Goal: Task Accomplishment & Management: Complete application form

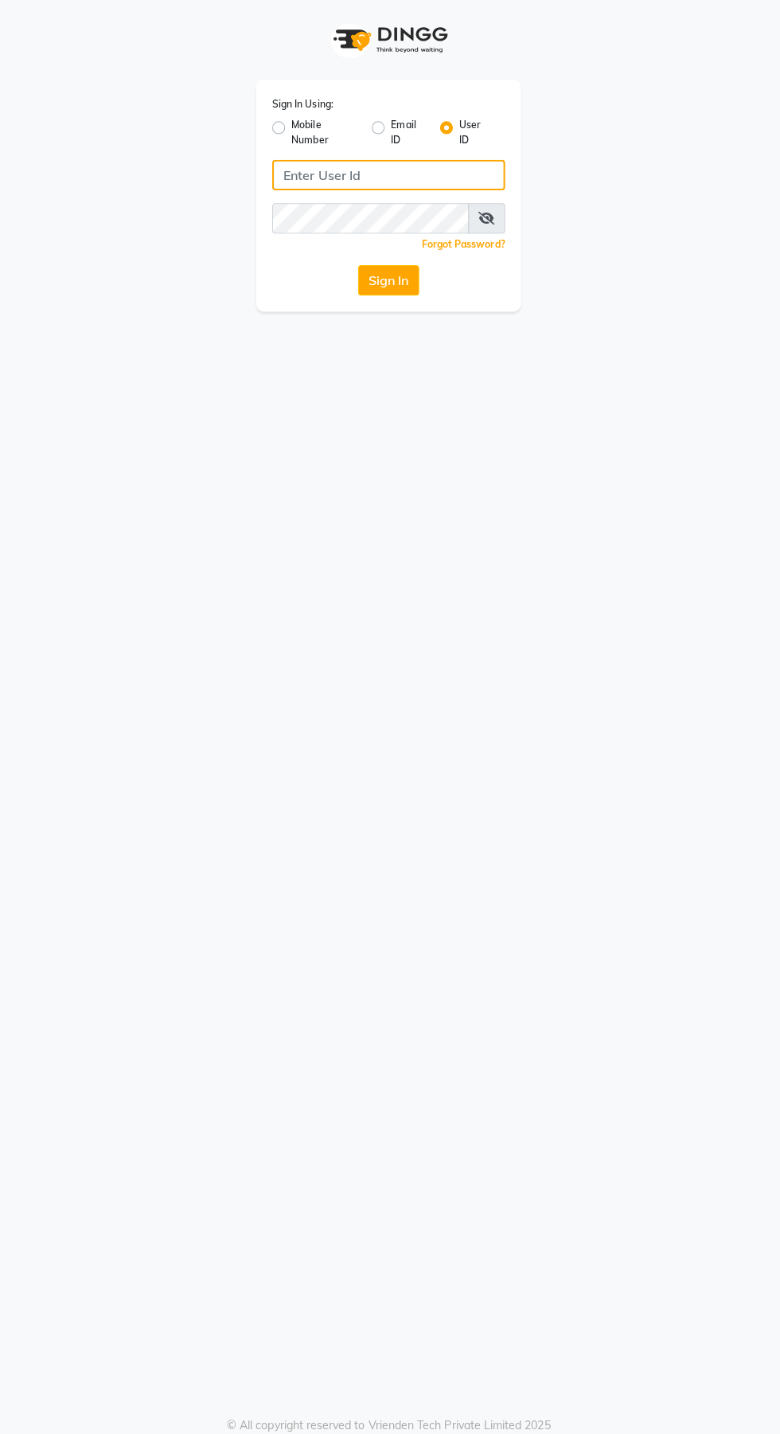
click at [354, 178] on input "Username" at bounding box center [390, 173] width 231 height 30
type input "Jhbilaspur"
click at [360, 263] on button "Sign In" at bounding box center [390, 278] width 61 height 30
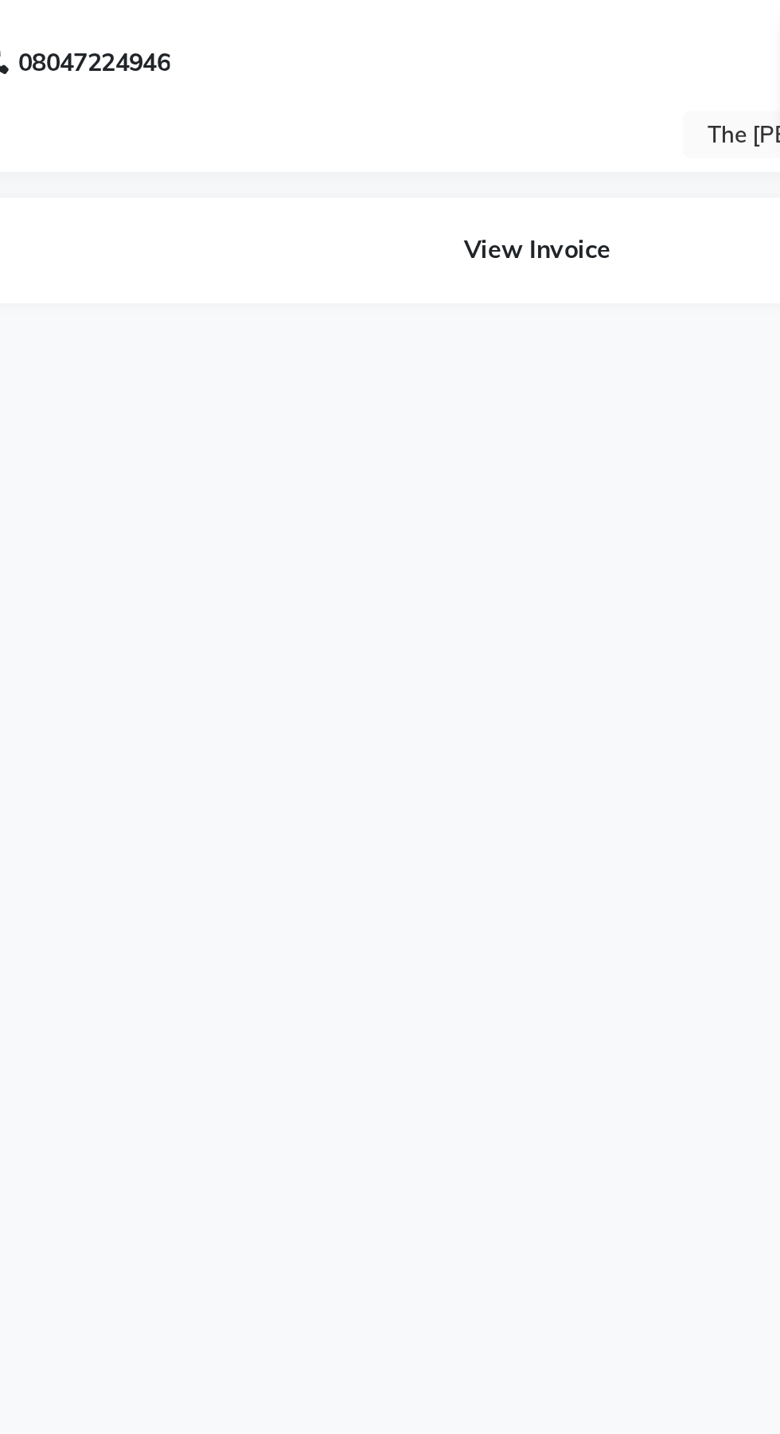
select select "en"
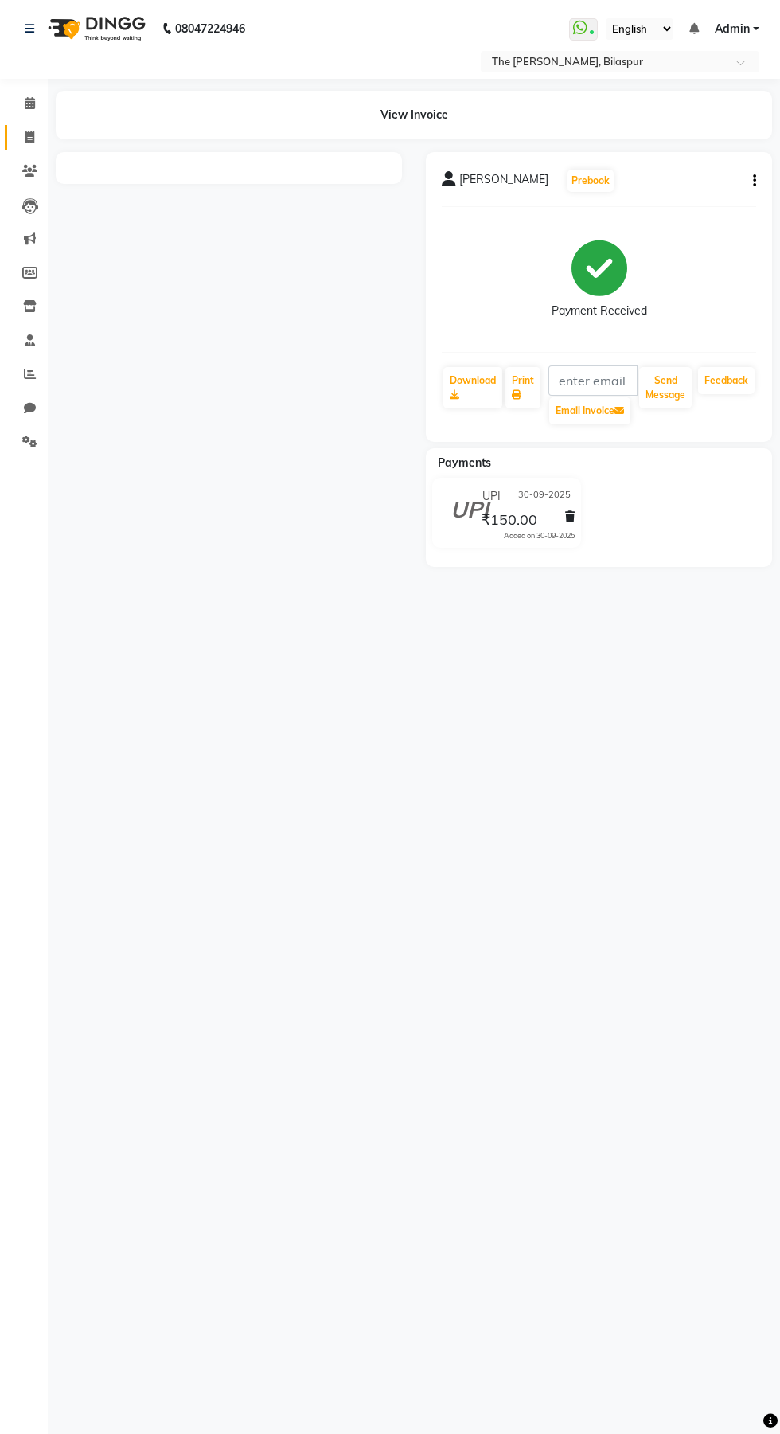
click at [37, 135] on span at bounding box center [30, 138] width 28 height 18
select select "service"
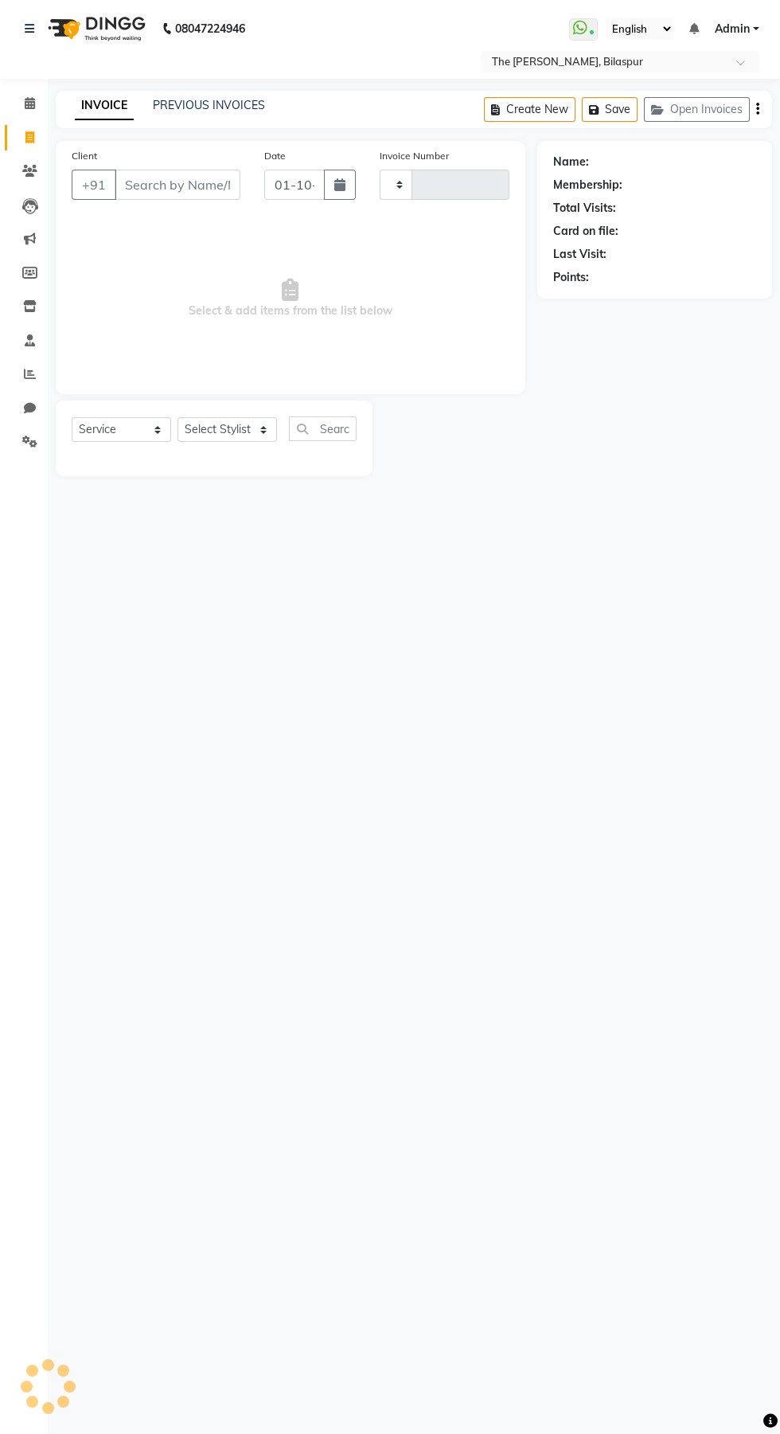
type input "1061"
select select "6473"
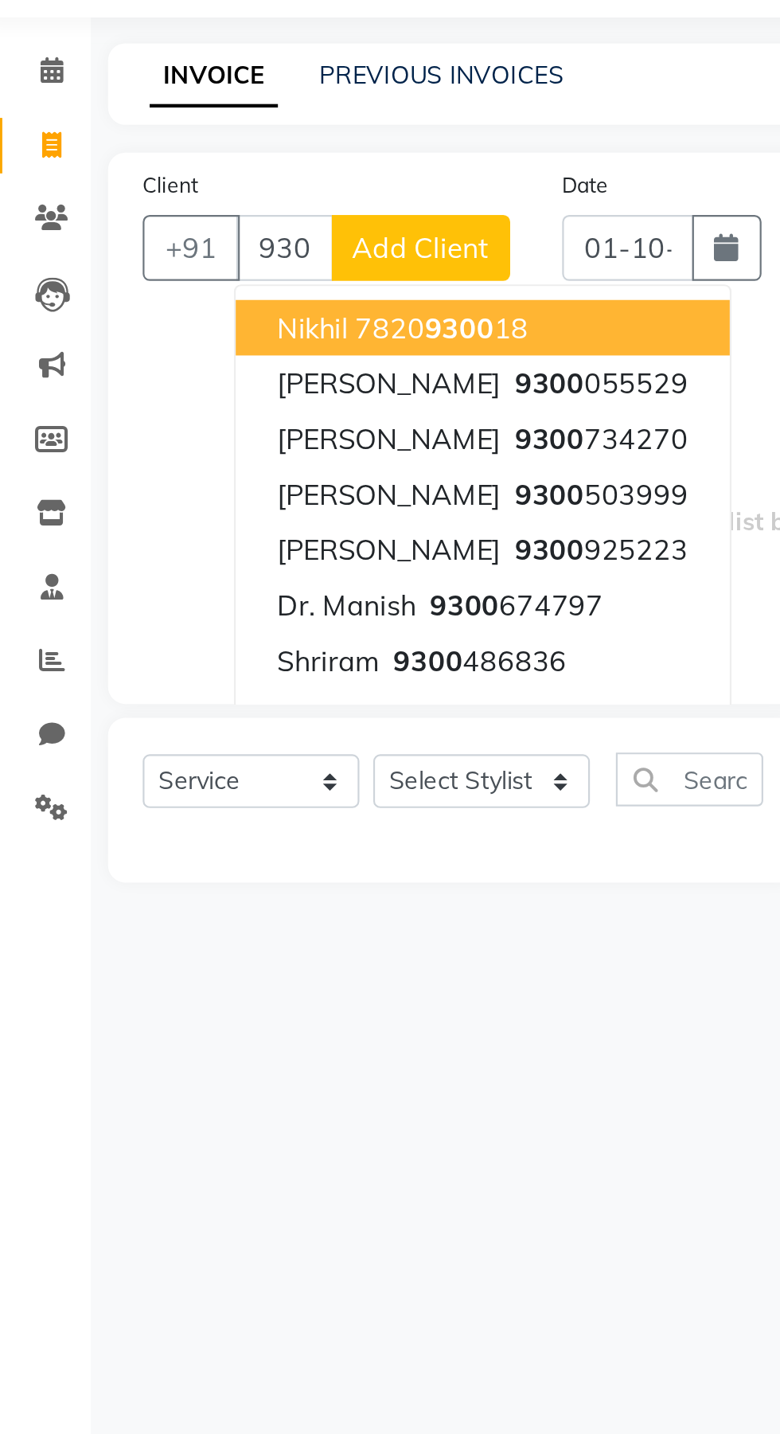
click at [248, 375] on ngb-highlight "9300 486836" at bounding box center [225, 374] width 83 height 16
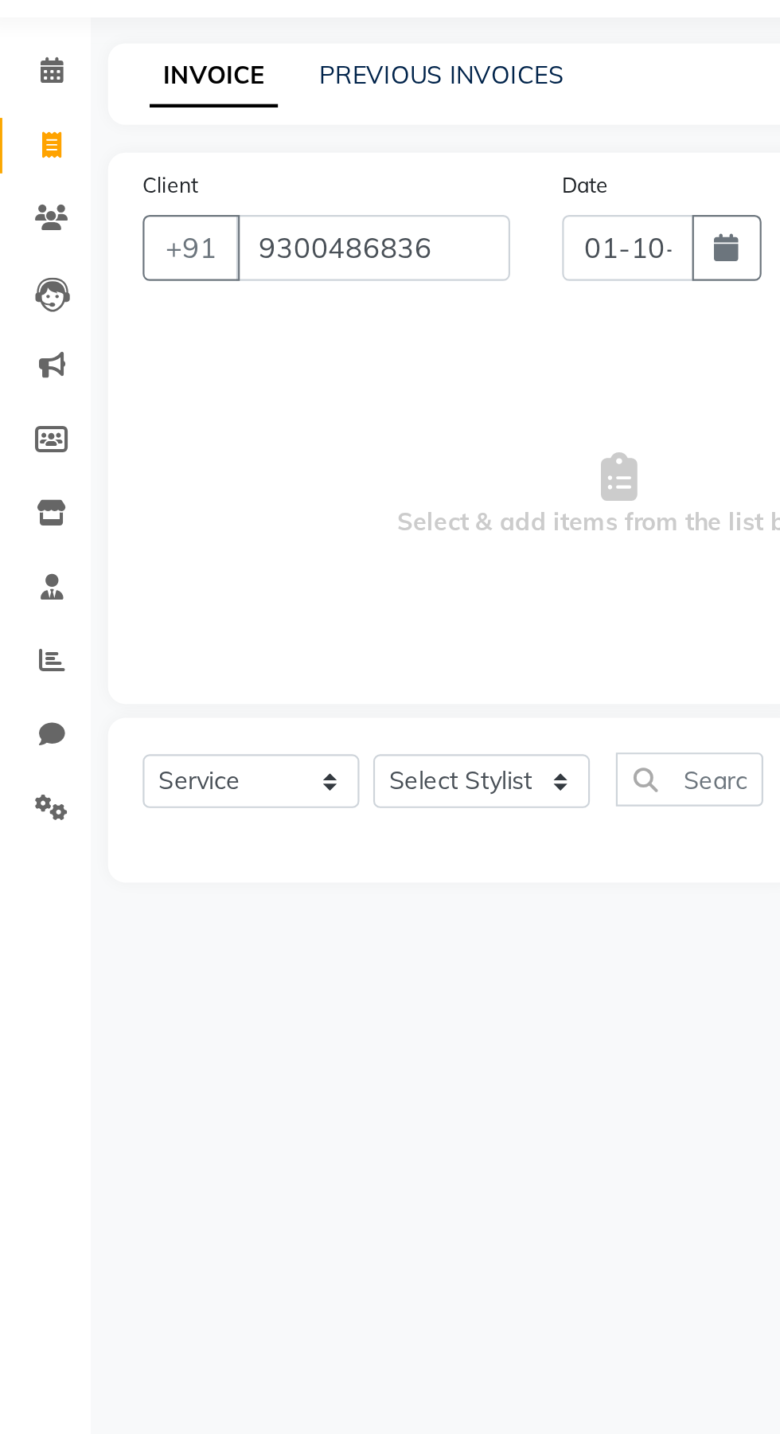
type input "9300486836"
select select "1: Object"
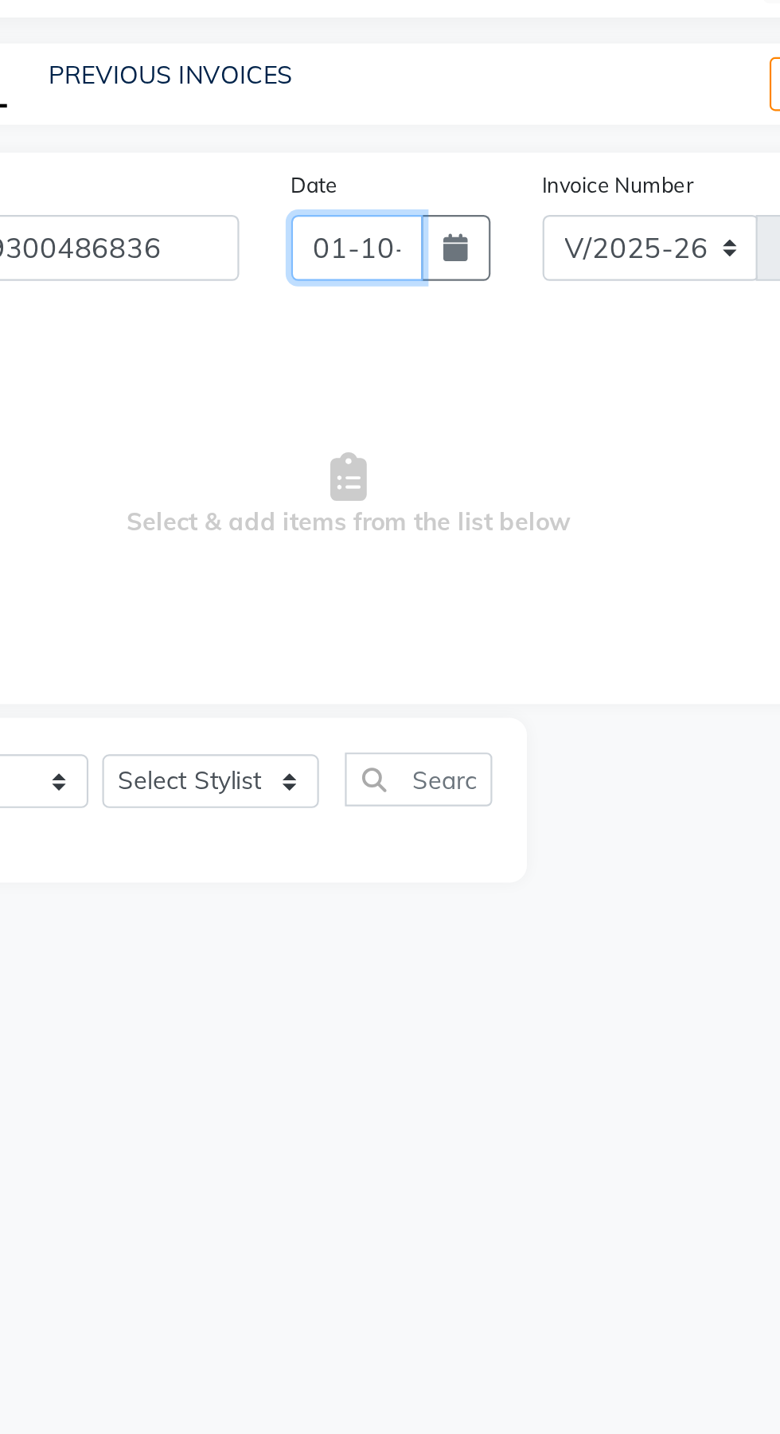
click at [311, 185] on input "01-10-2025" at bounding box center [294, 185] width 61 height 30
select select "10"
select select "2025"
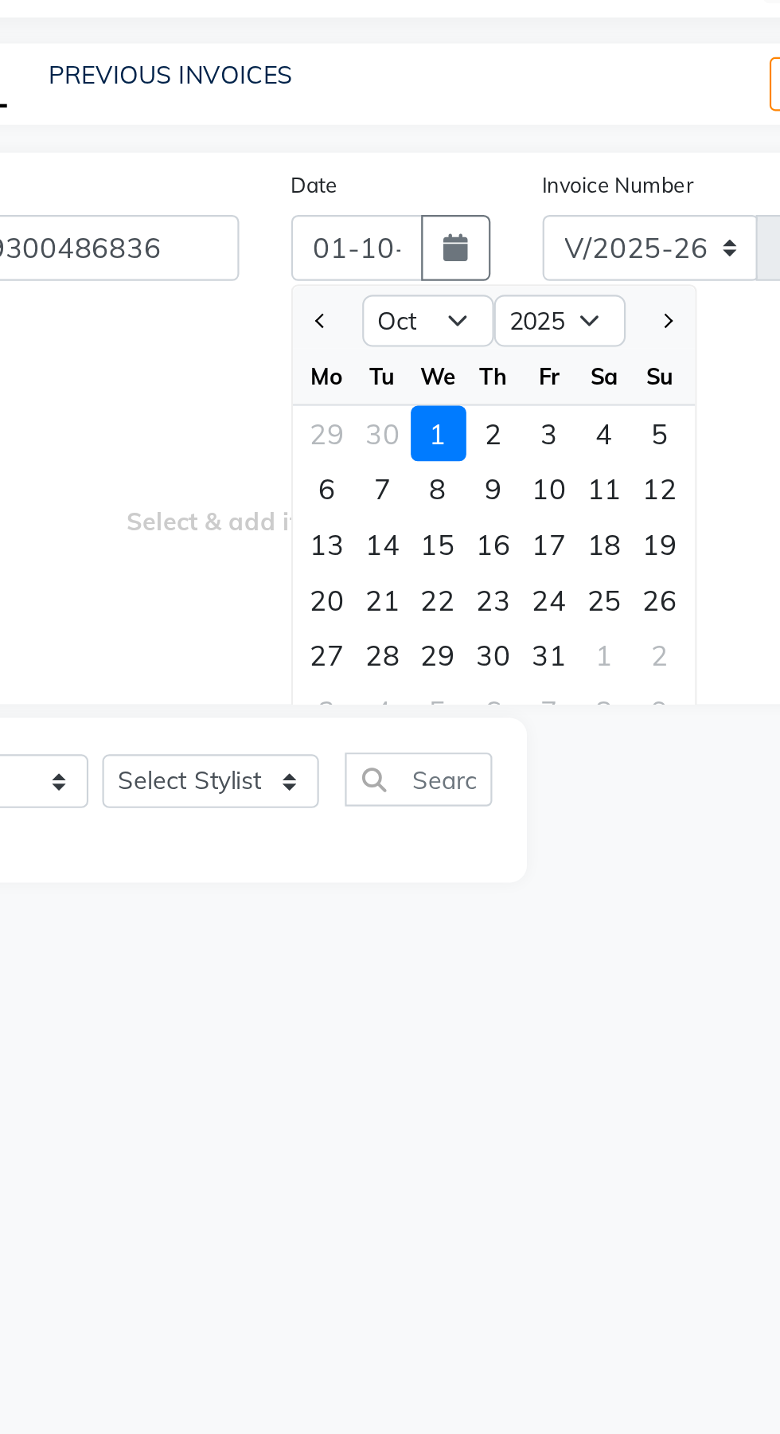
click at [366, 371] on div "30" at bounding box center [357, 371] width 25 height 25
type input "[DATE]"
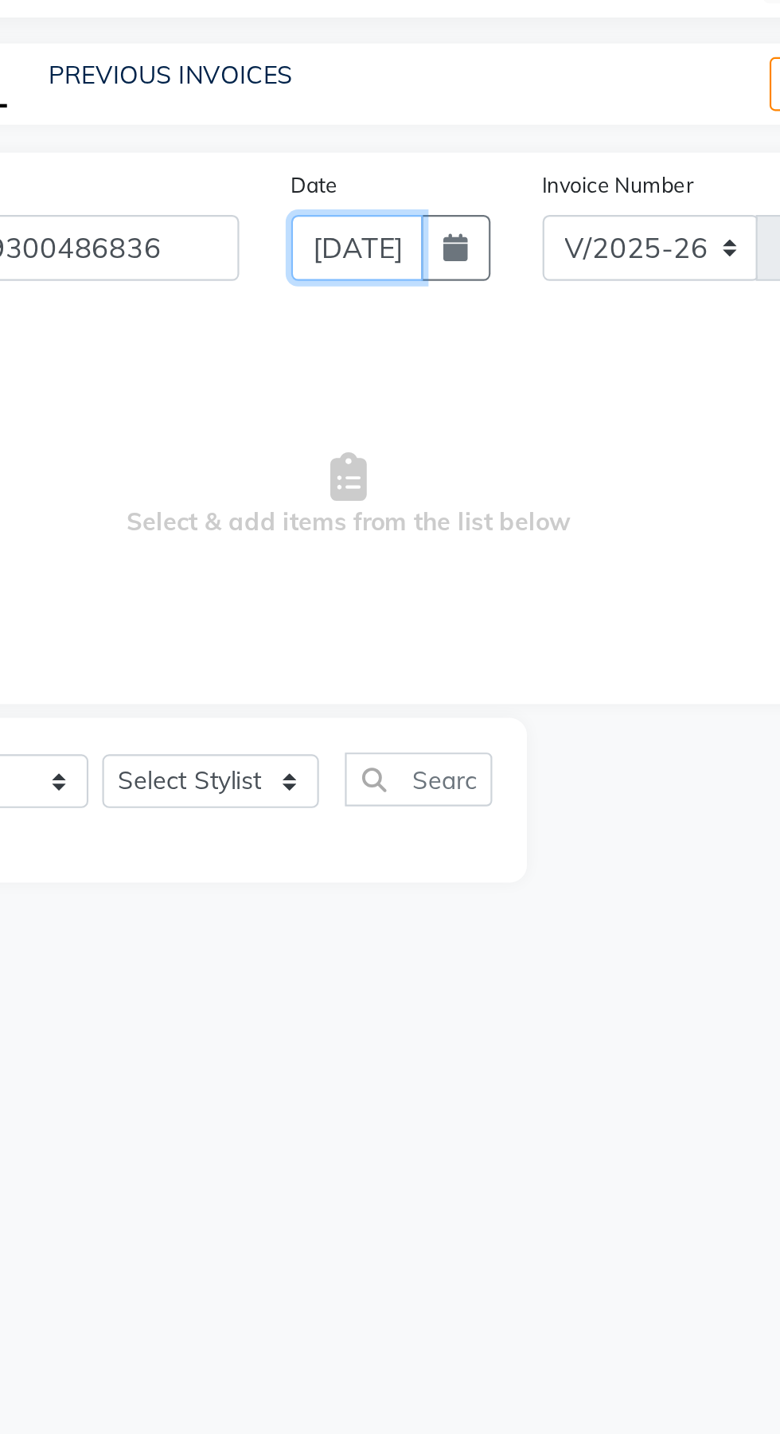
scroll to position [0, 32]
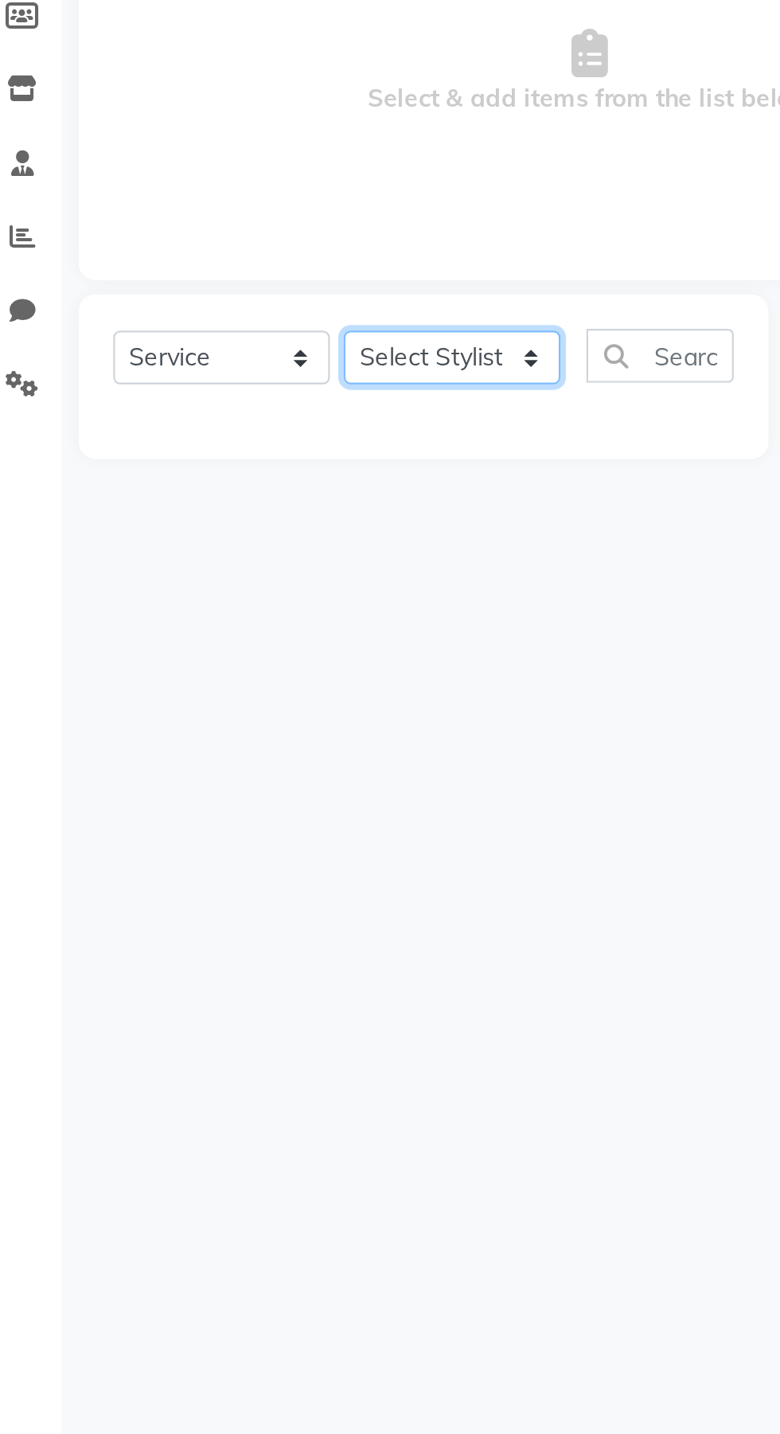
click at [241, 436] on select "Select Stylist Manager Naveen Pallavi Pragya Dwivedi Raaj Saurabh Agnihotri" at bounding box center [228, 429] width 100 height 25
select select "86788"
click at [178, 417] on select "Select Stylist Manager Naveen Pallavi Pragya Dwivedi Raaj Saurabh Agnihotri" at bounding box center [228, 429] width 100 height 25
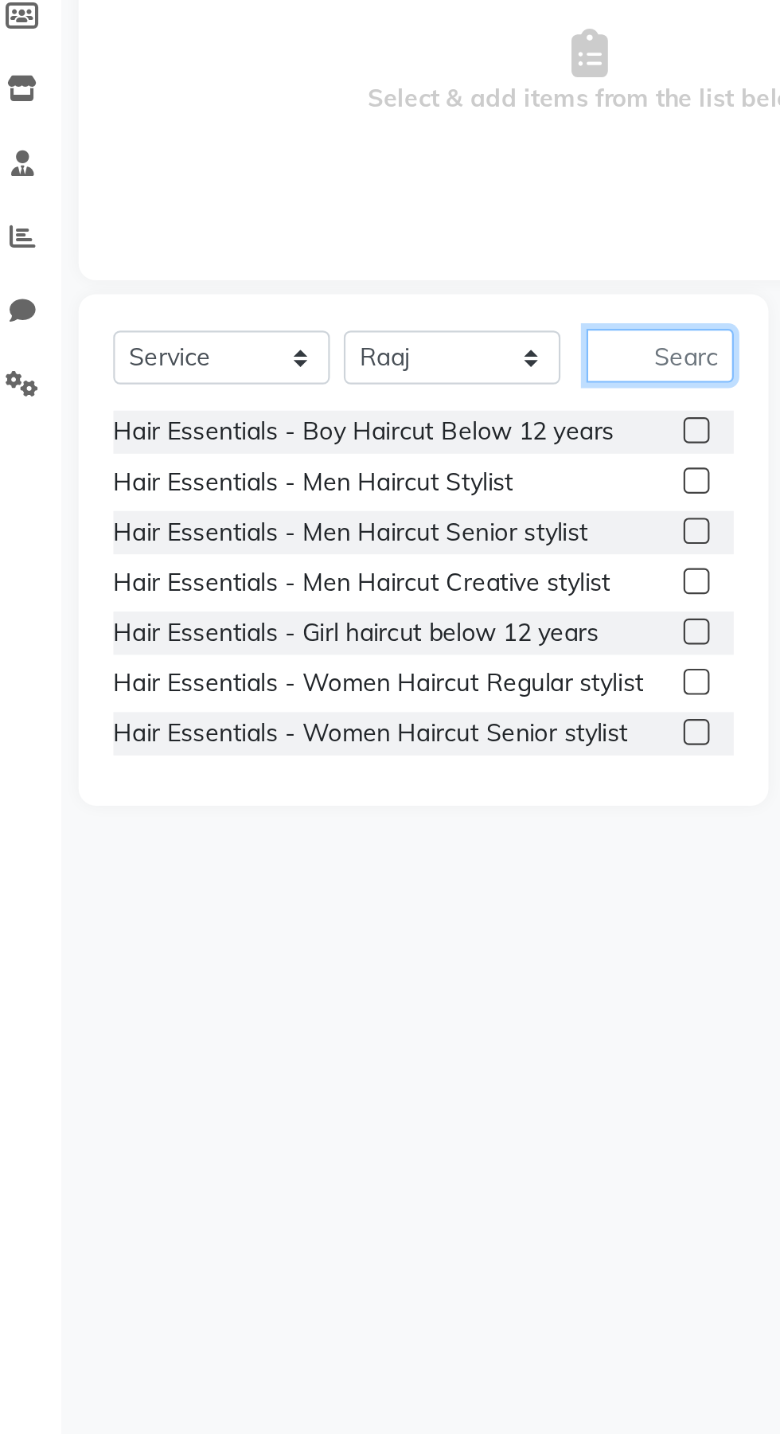
click at [337, 429] on input "text" at bounding box center [323, 429] width 68 height 25
type input "Hair"
click at [338, 510] on label at bounding box center [340, 509] width 12 height 12
click at [338, 510] on input "checkbox" at bounding box center [339, 510] width 10 height 10
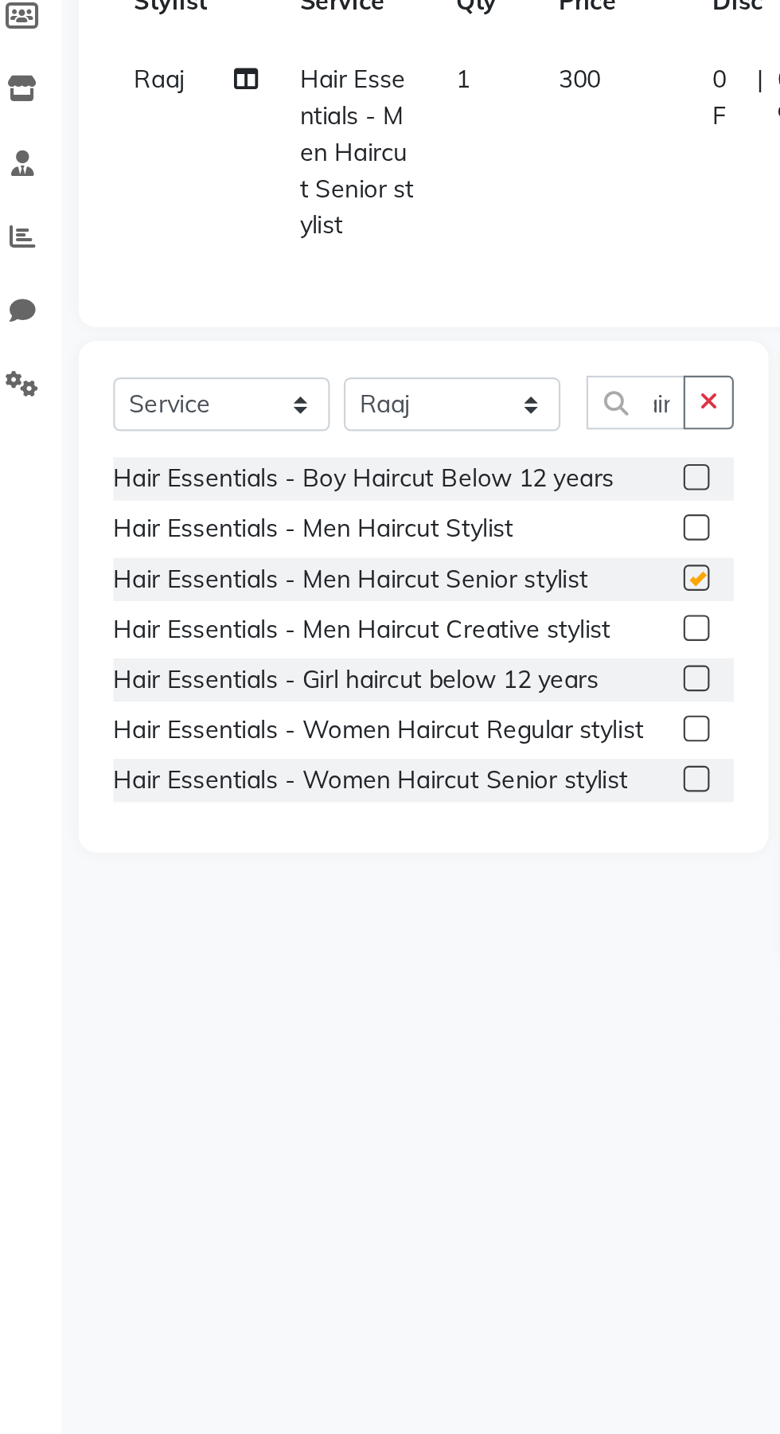
scroll to position [0, 0]
checkbox input "false"
click at [323, 450] on input "Hair" at bounding box center [311, 450] width 45 height 25
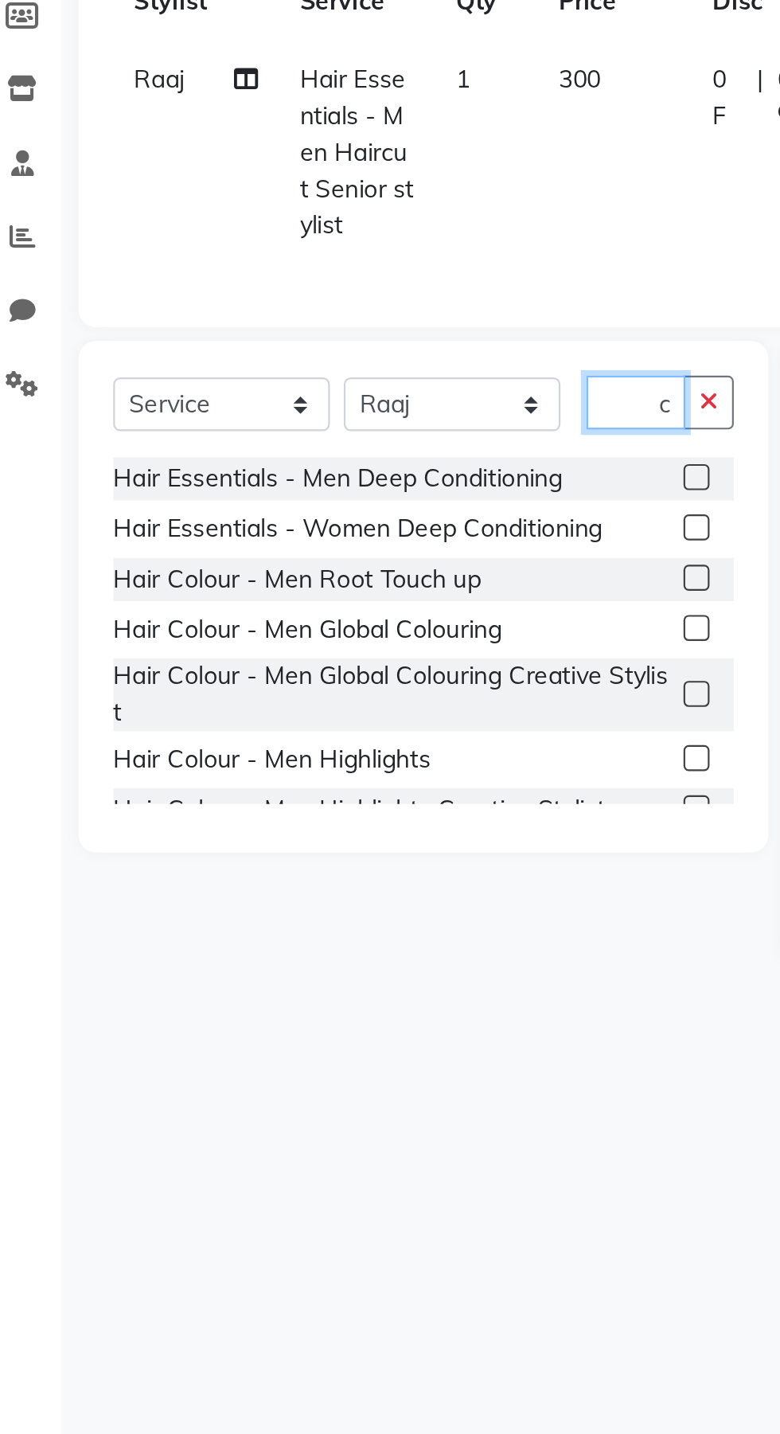
scroll to position [0, 29]
type input "Hair co"
click at [338, 555] on label at bounding box center [340, 554] width 12 height 12
click at [338, 555] on input "checkbox" at bounding box center [339, 555] width 10 height 10
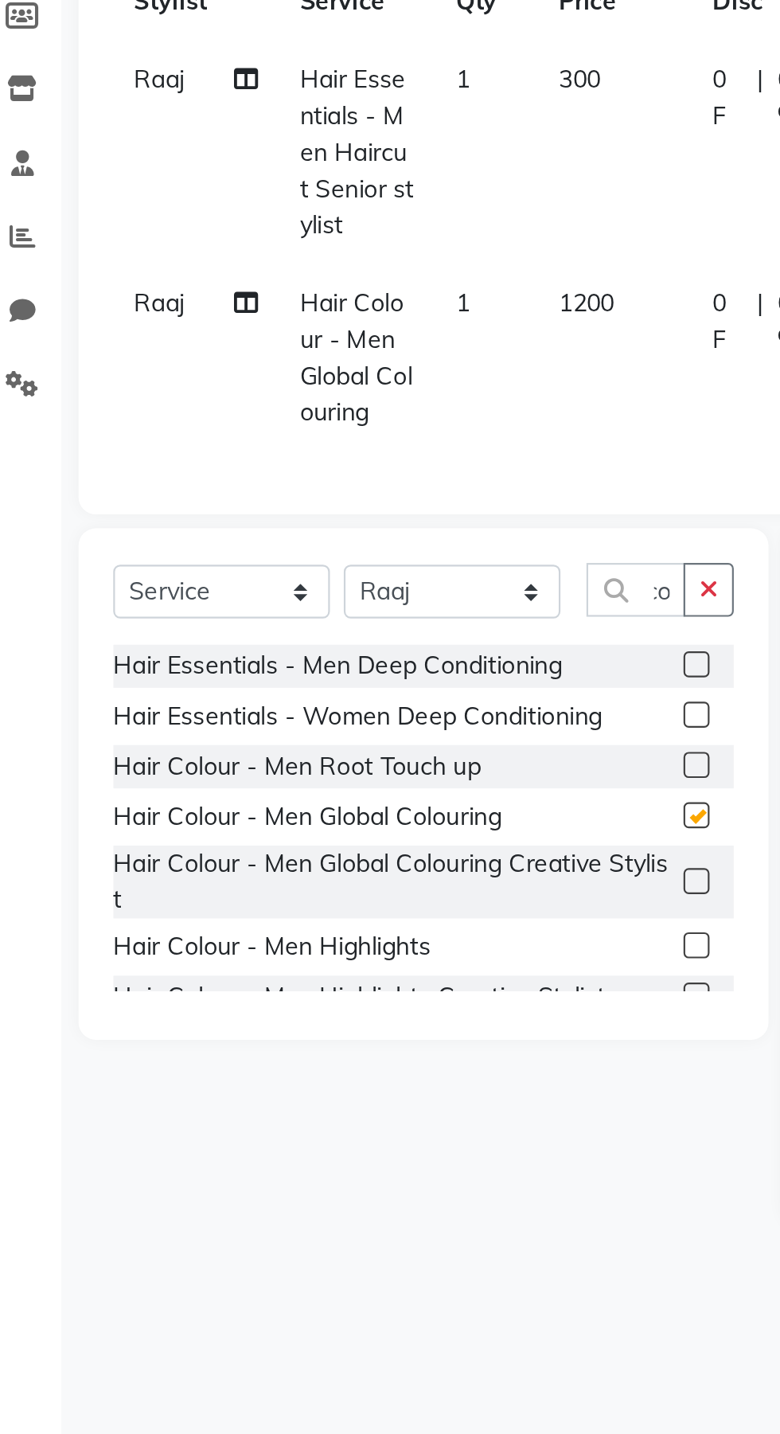
scroll to position [0, 0]
checkbox input "false"
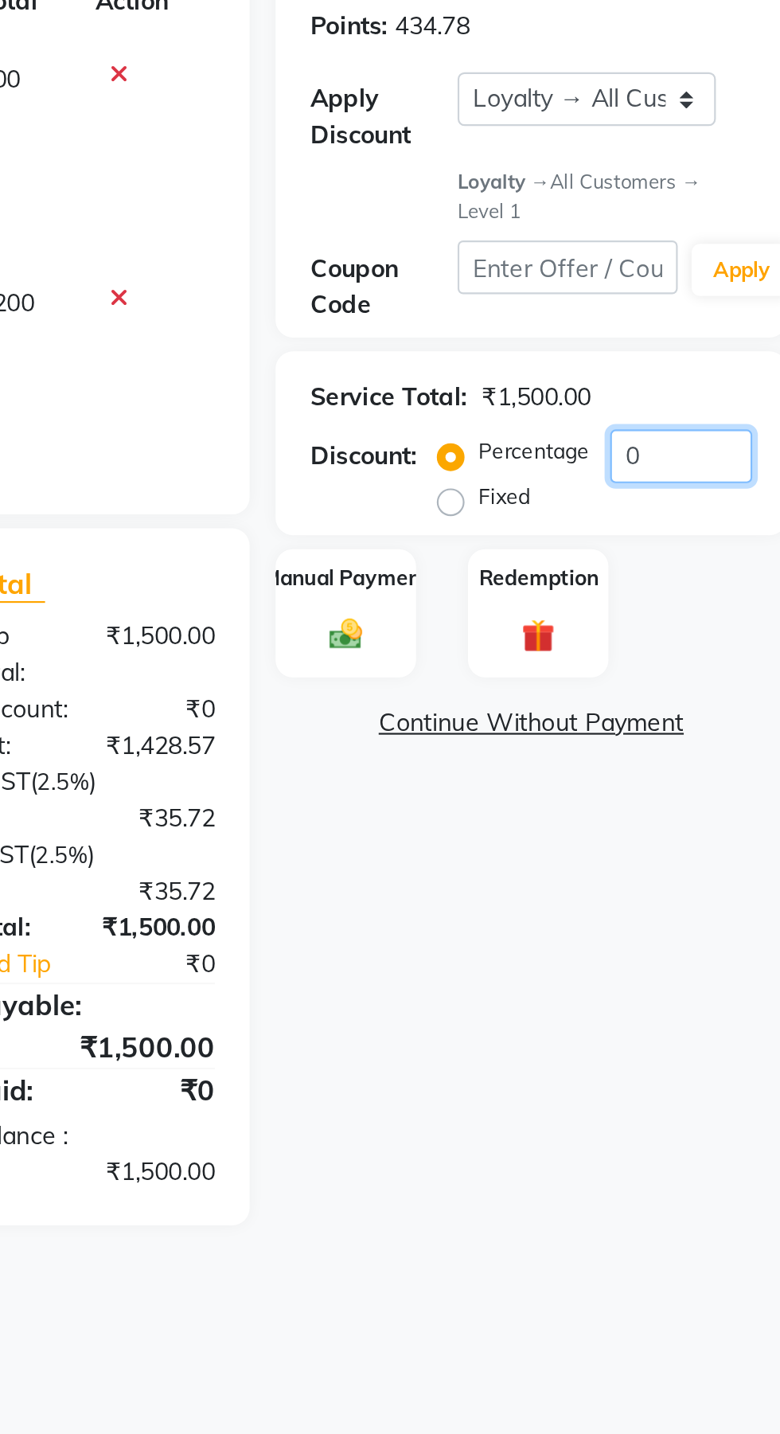
click at [725, 468] on input "0" at bounding box center [723, 475] width 65 height 25
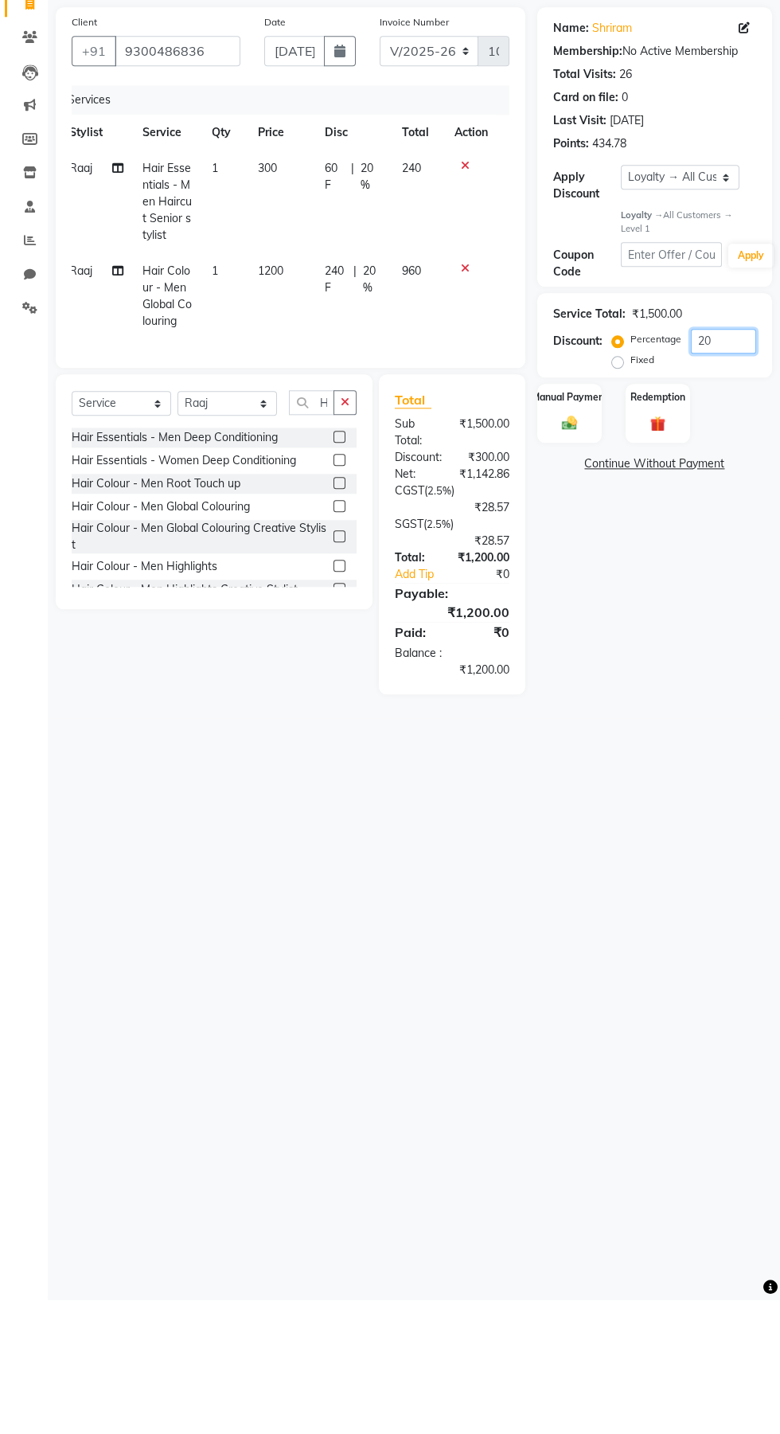
scroll to position [0, 0]
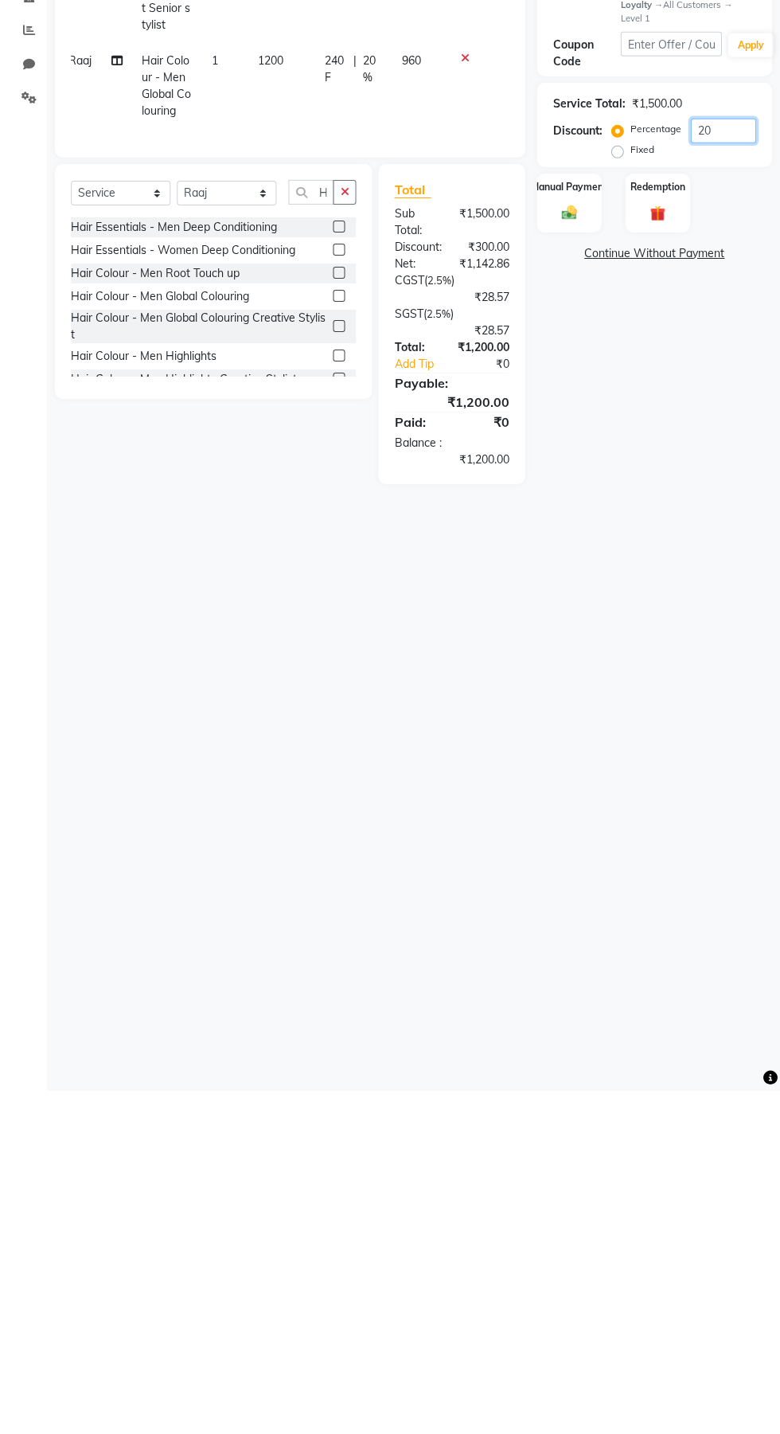
type input "20"
click at [571, 557] on img at bounding box center [569, 557] width 25 height 18
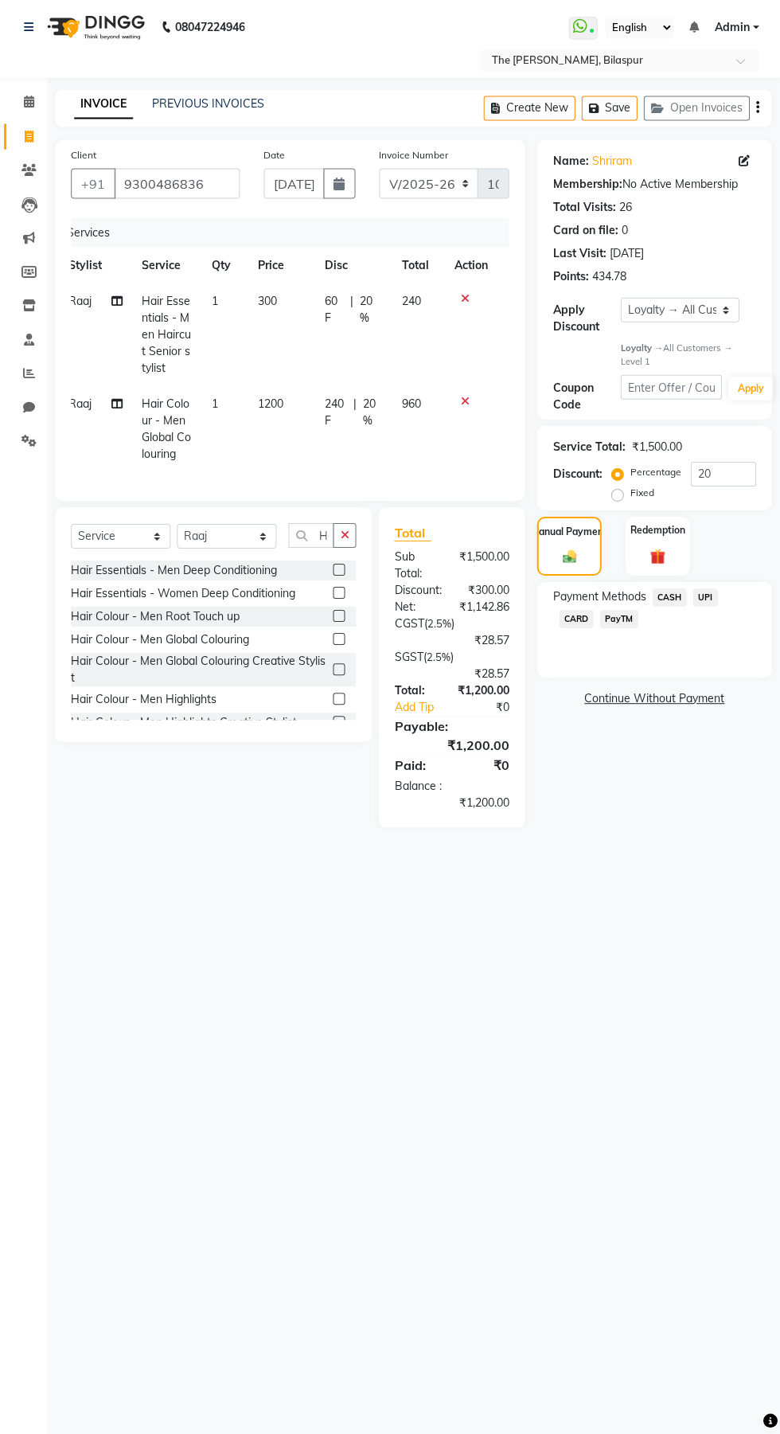
click at [706, 598] on span "UPI" at bounding box center [706, 598] width 25 height 18
click at [731, 705] on button "Add Payment" at bounding box center [692, 704] width 127 height 25
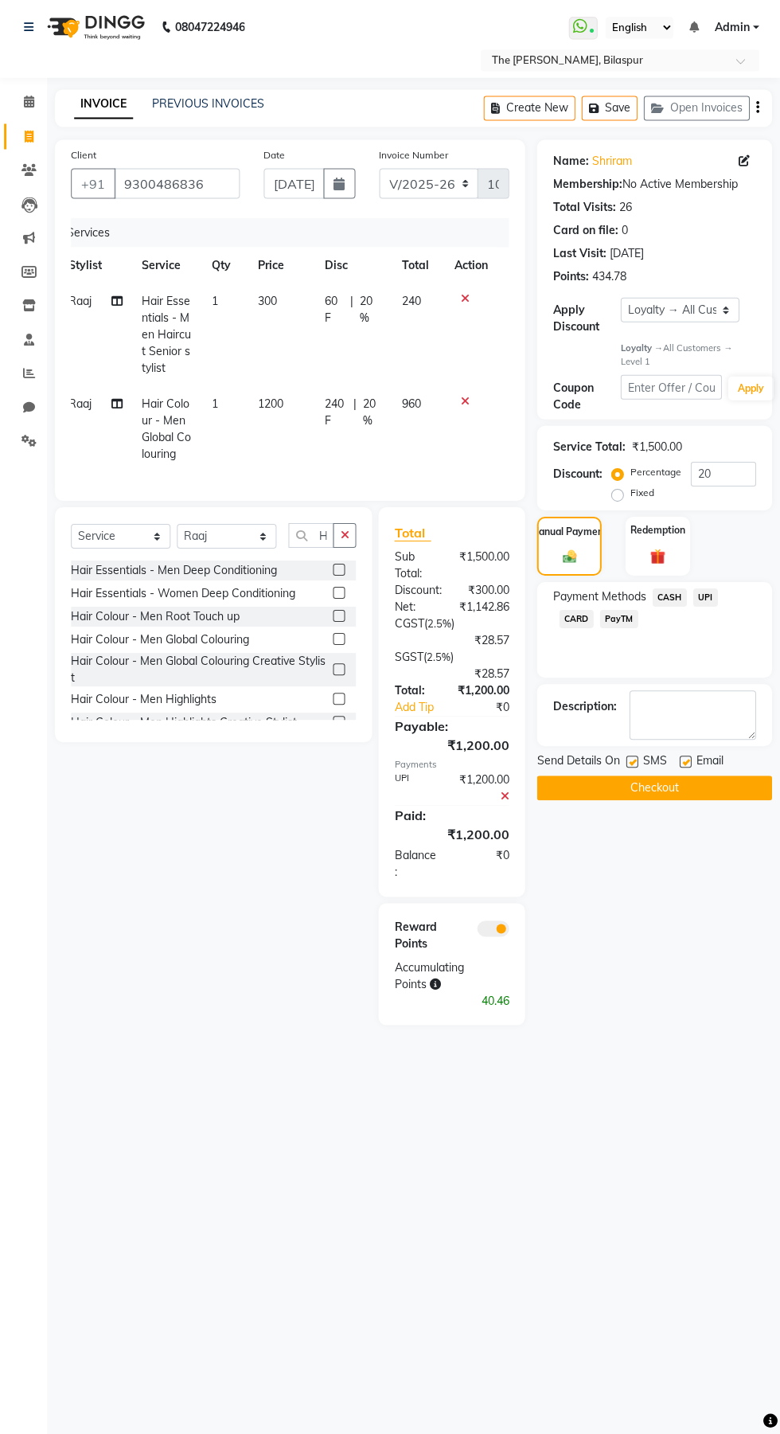
click at [703, 780] on button "Checkout" at bounding box center [655, 788] width 235 height 25
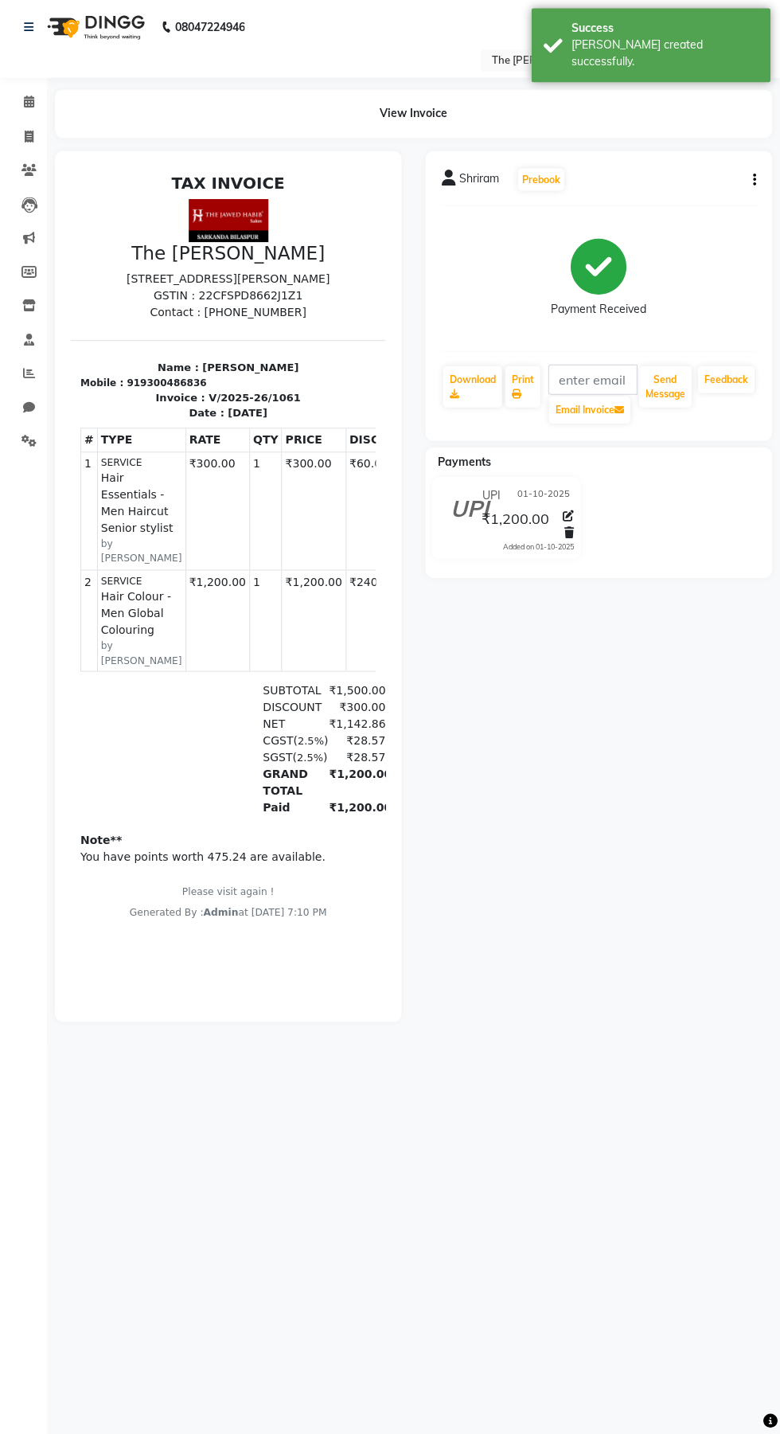
click at [754, 181] on icon "button" at bounding box center [754, 181] width 3 height 1
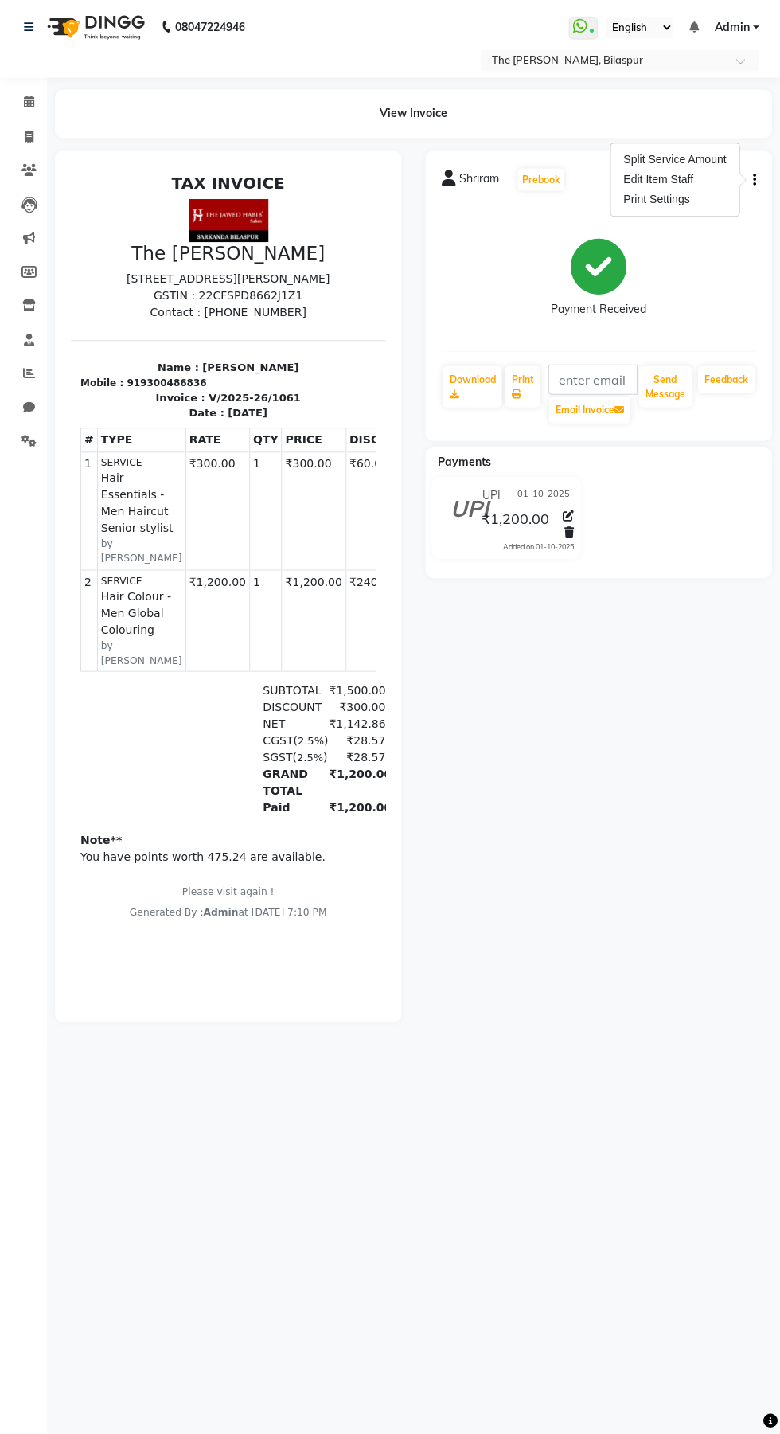
click at [728, 285] on div "Payment Received" at bounding box center [599, 279] width 315 height 119
click at [754, 181] on icon "button" at bounding box center [754, 181] width 3 height 1
click at [39, 104] on span at bounding box center [30, 104] width 28 height 18
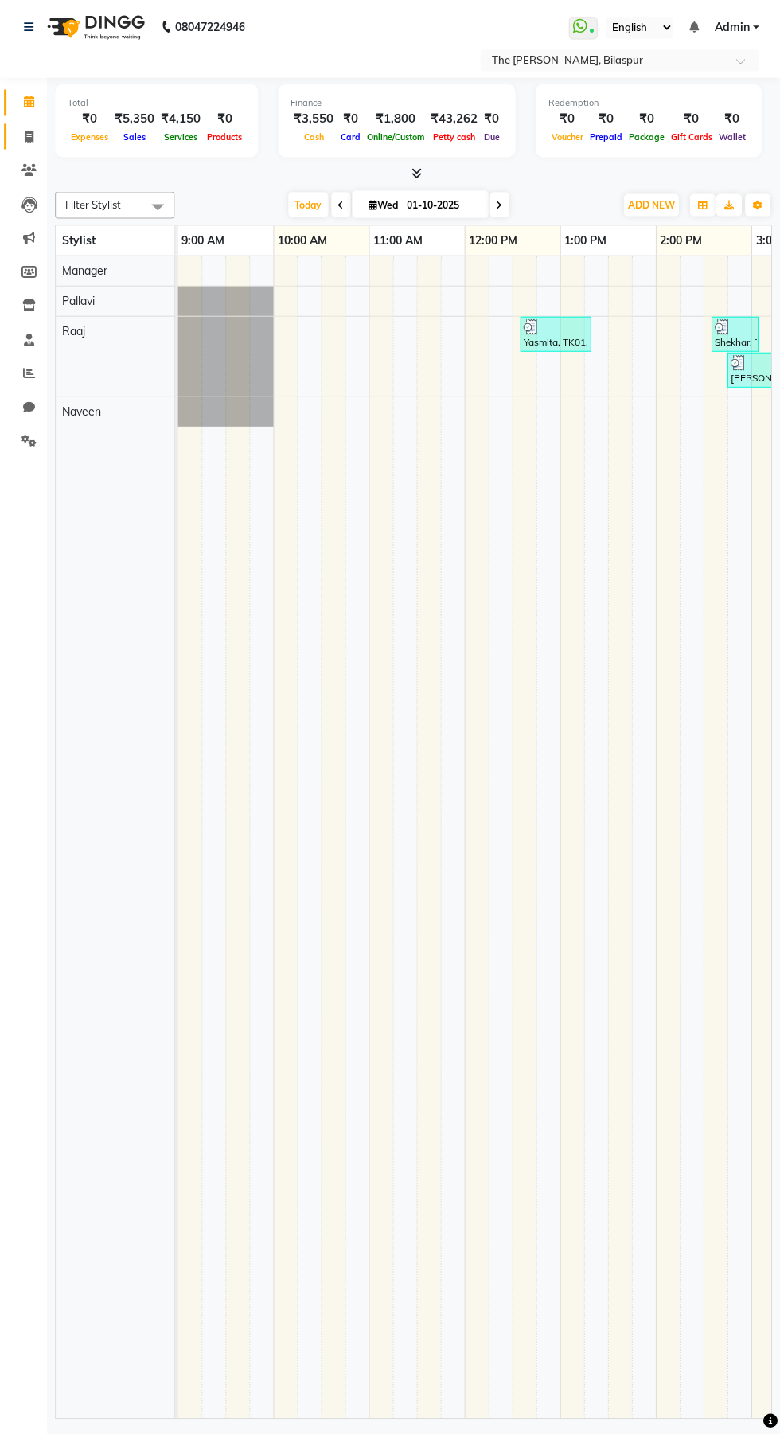
click at [32, 139] on icon at bounding box center [29, 137] width 9 height 12
select select "service"
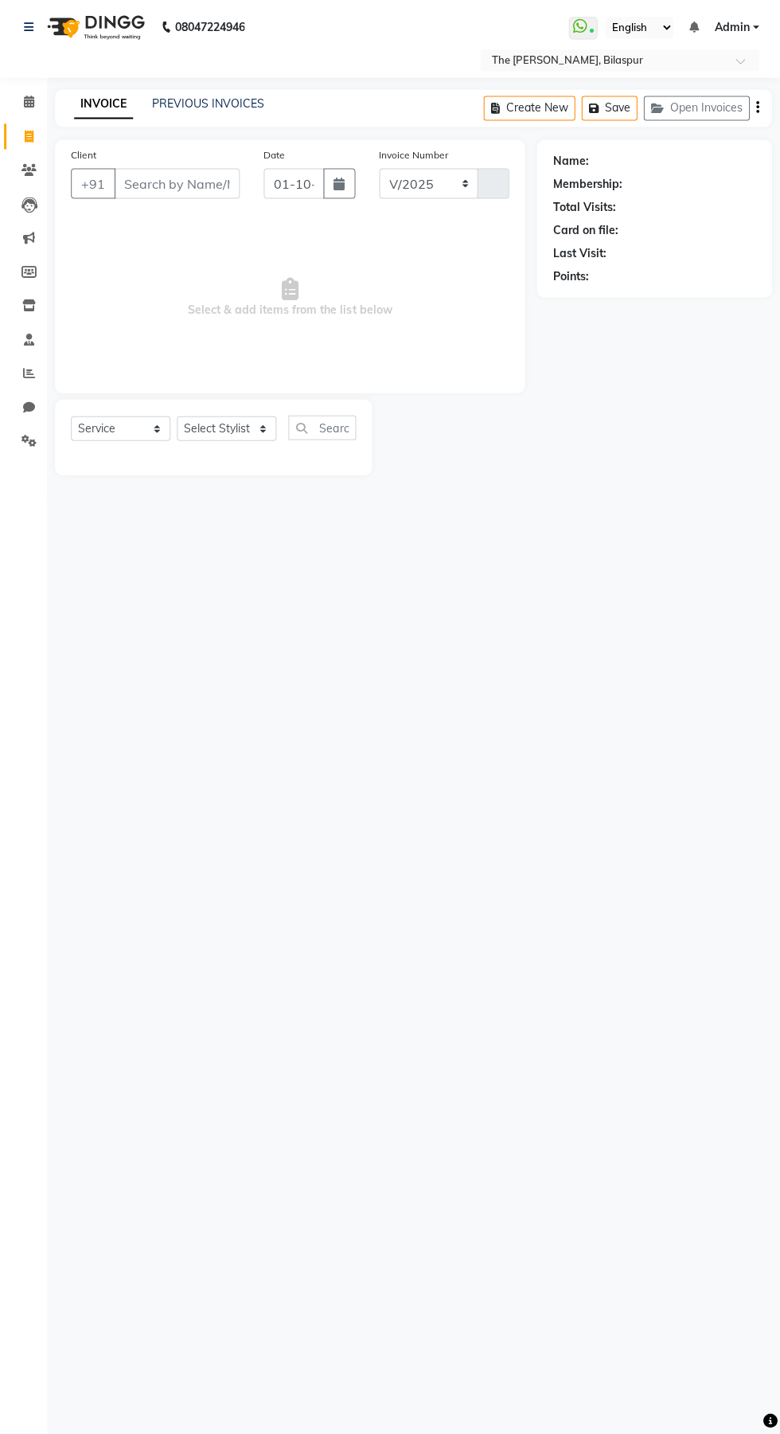
select select "6473"
type input "1062"
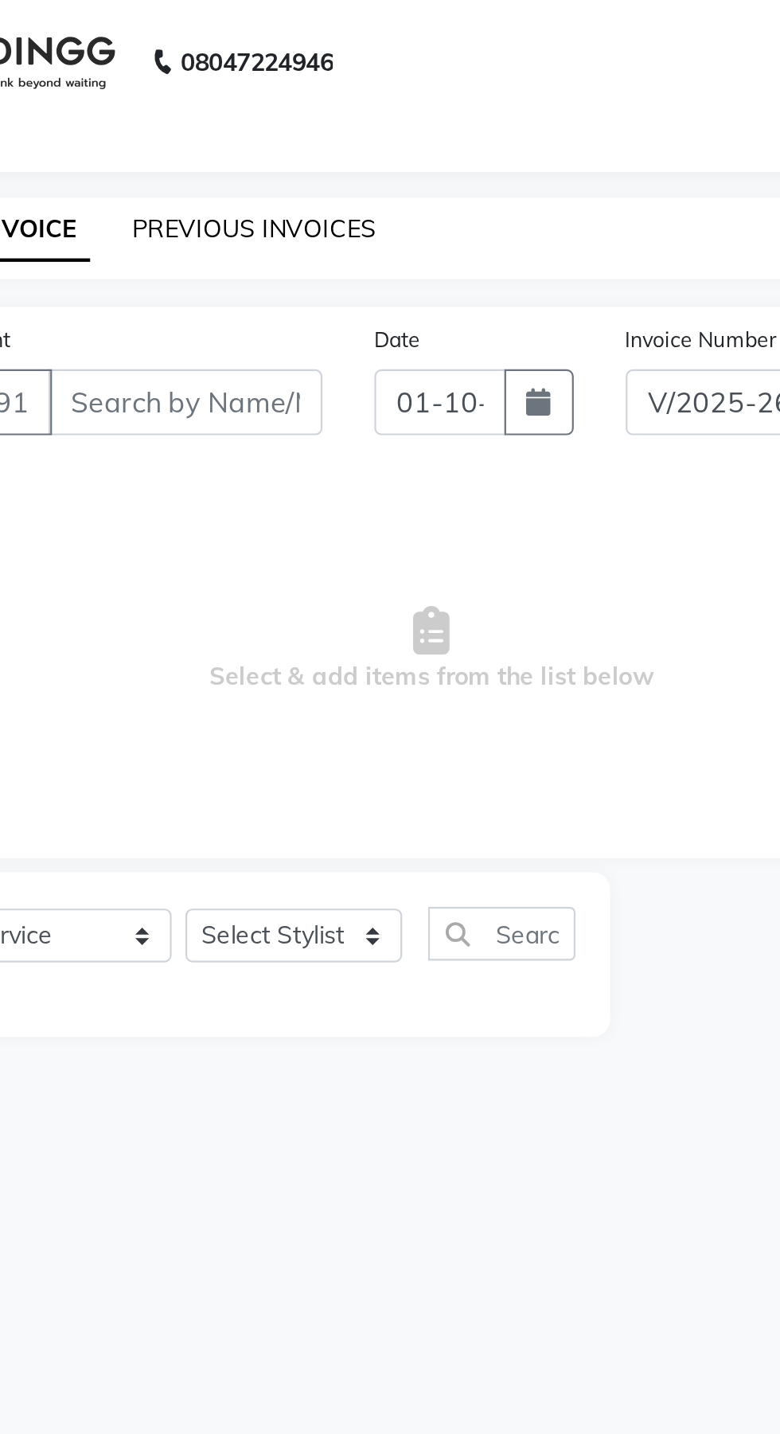
click at [244, 102] on link "PREVIOUS INVOICES" at bounding box center [209, 105] width 112 height 14
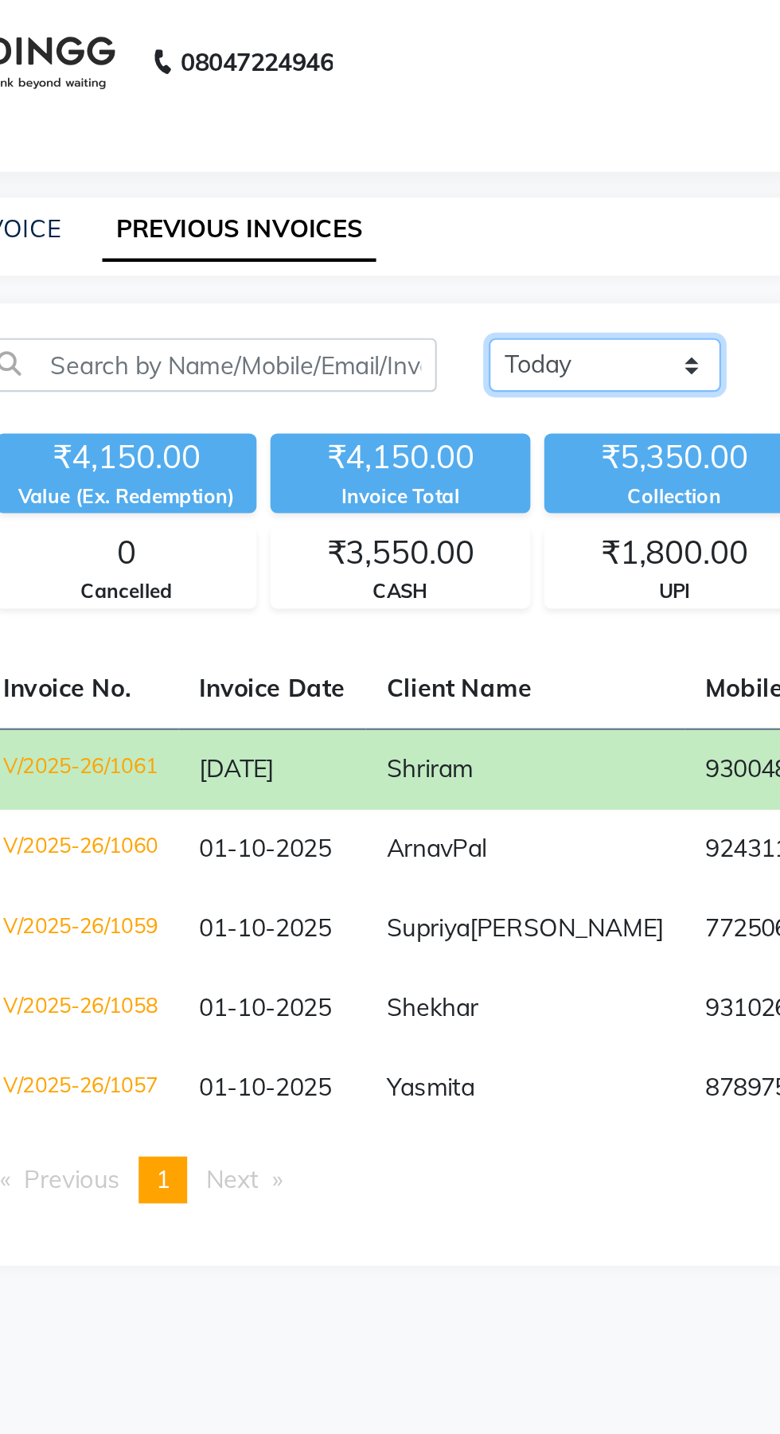
click at [382, 178] on select "Today Yesterday Custom Range" at bounding box center [370, 167] width 107 height 25
click at [155, 346] on td "V/2025-26/1061" at bounding box center [129, 352] width 90 height 37
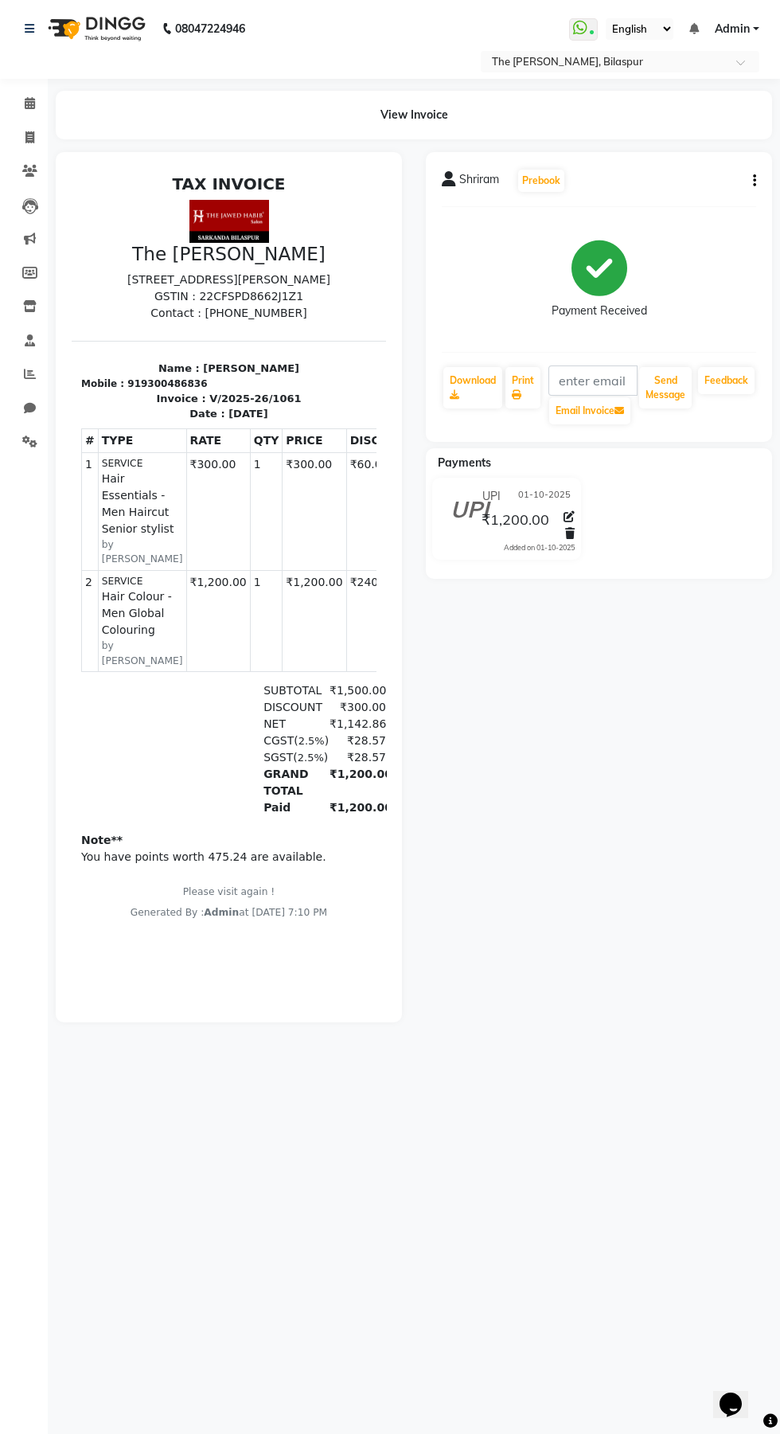
click at [751, 188] on button "button" at bounding box center [752, 181] width 10 height 17
click at [693, 797] on div "Shriram Prebook Payment Received Download Print Email Invoice Send Message Feed…" at bounding box center [599, 587] width 370 height 870
click at [24, 93] on link "Calendar" at bounding box center [24, 104] width 38 height 26
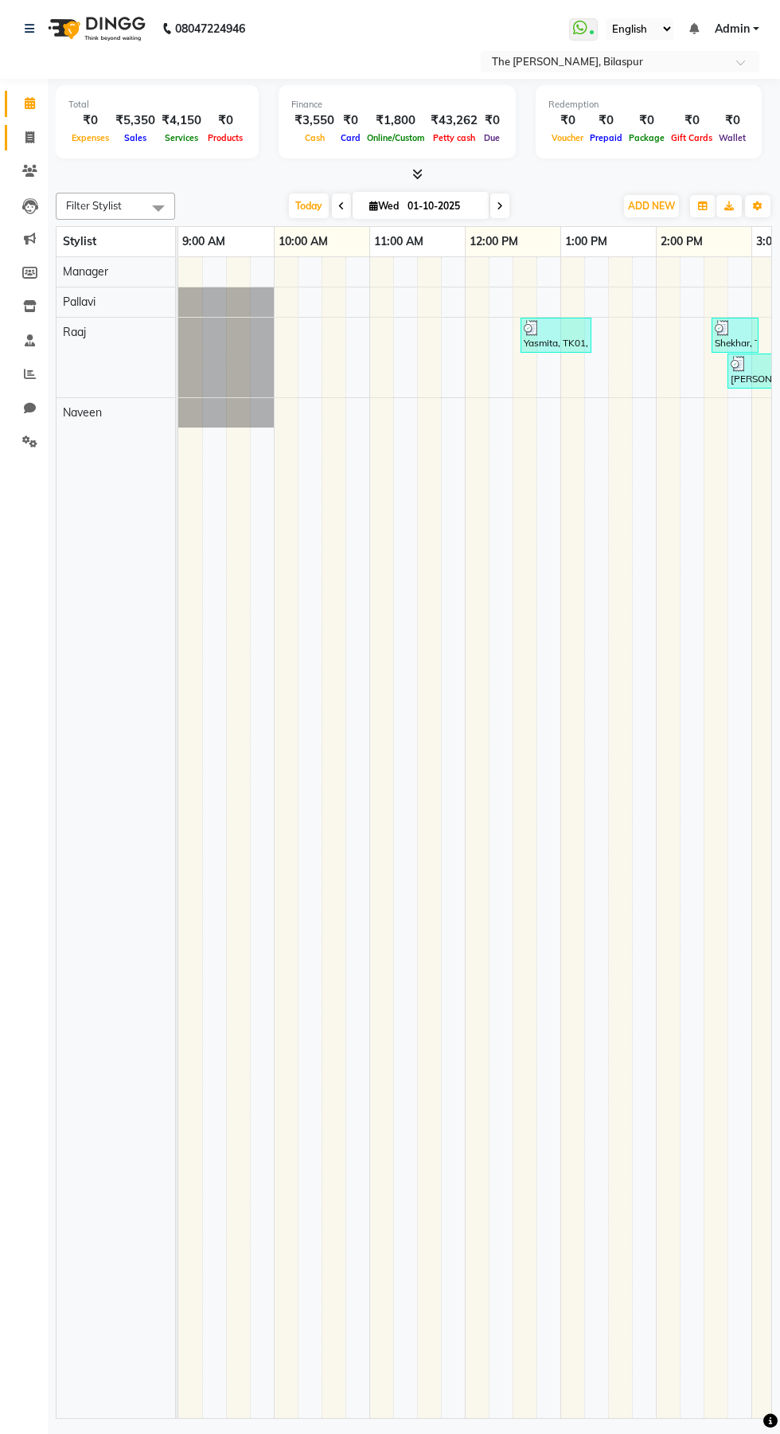
click at [29, 137] on icon at bounding box center [29, 137] width 9 height 12
select select "service"
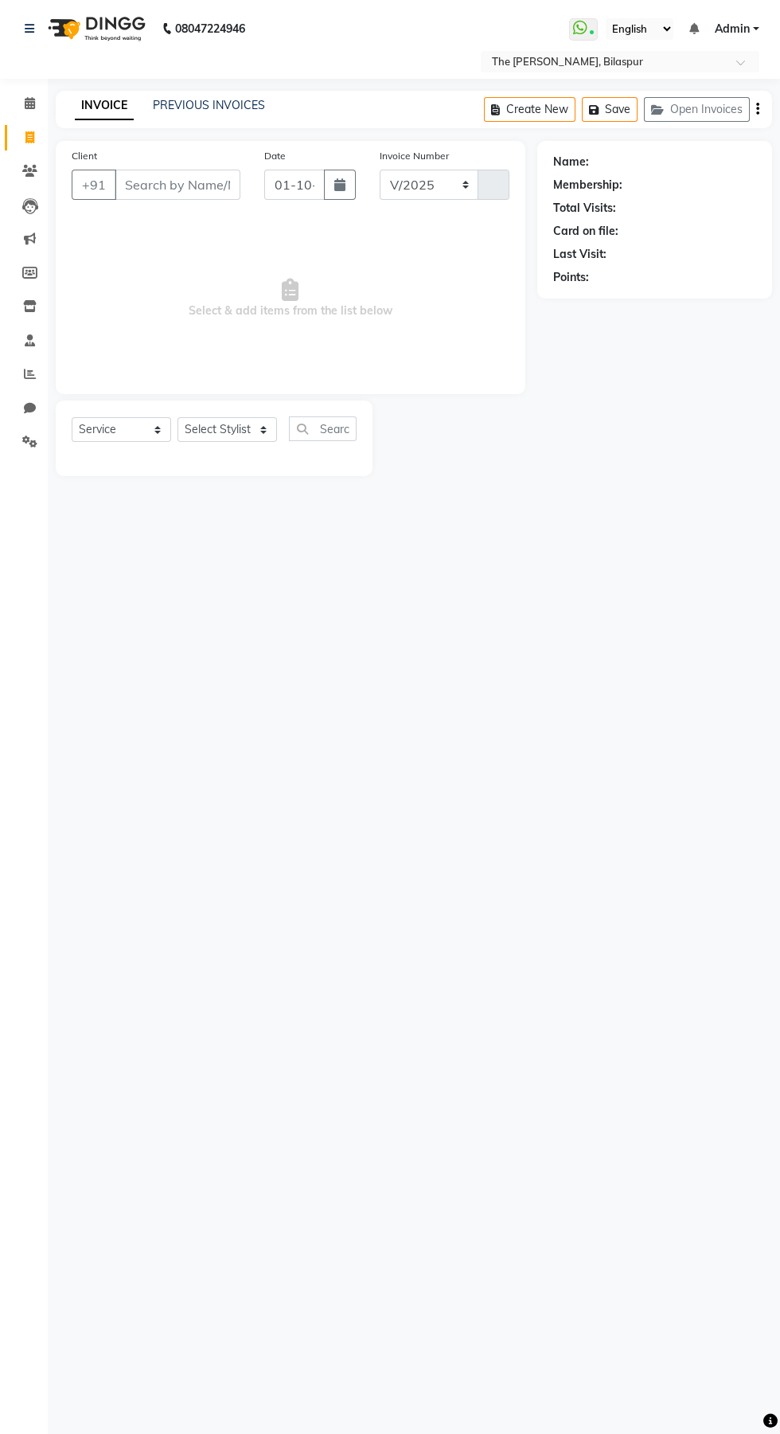
select select "6473"
type input "1062"
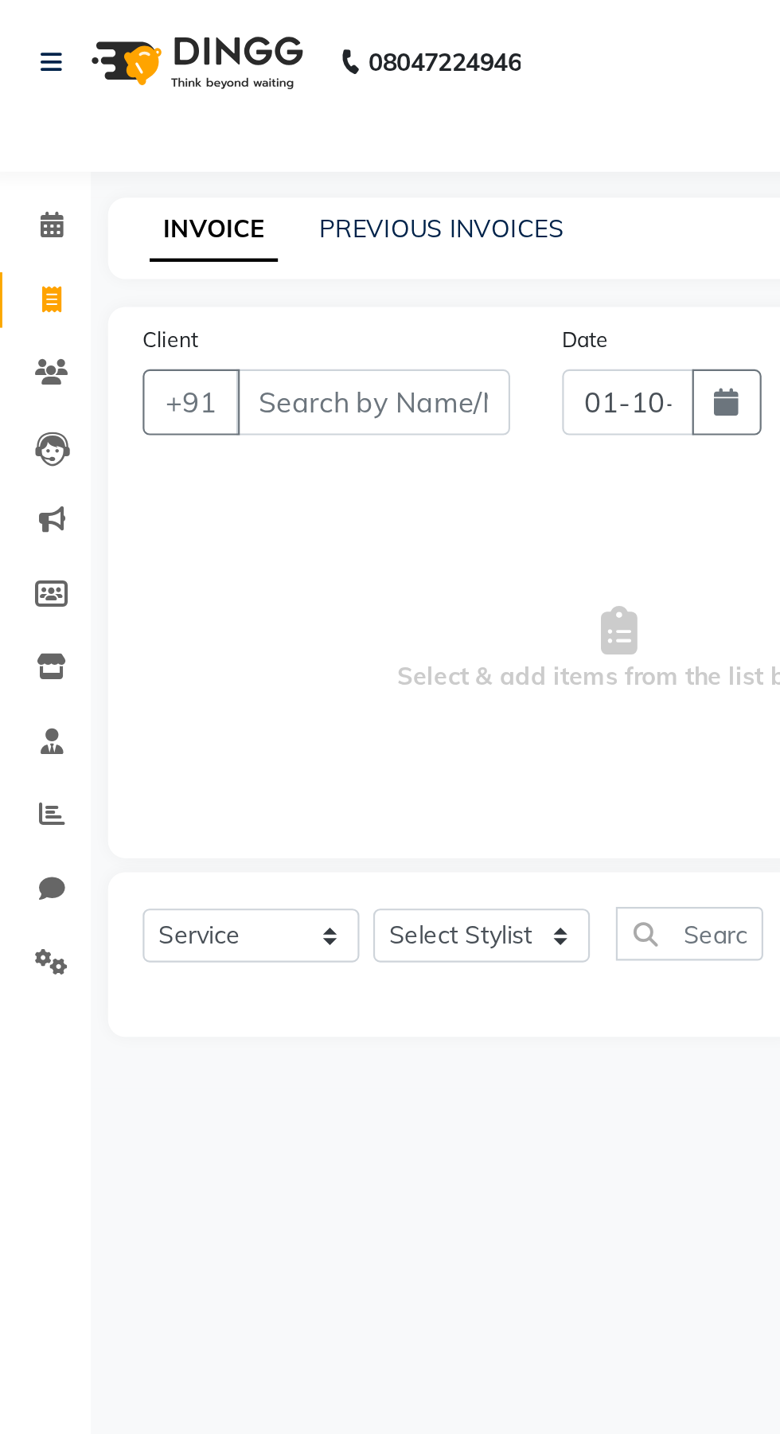
click at [340, 194] on button "button" at bounding box center [340, 185] width 32 height 30
select select "10"
select select "2025"
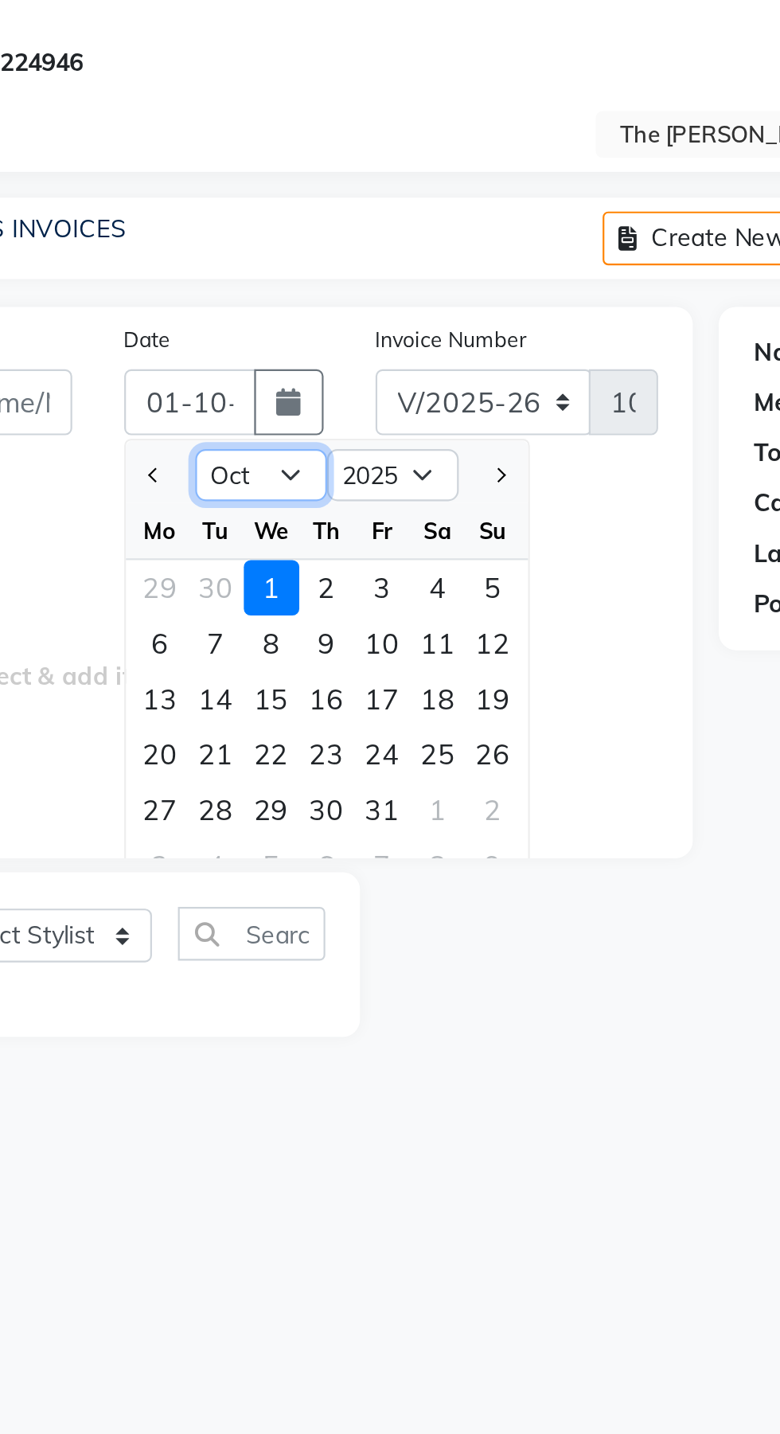
click at [345, 214] on select "Jan Feb Mar Apr May Jun [DATE] Aug Sep Oct Nov Dec" at bounding box center [327, 218] width 61 height 24
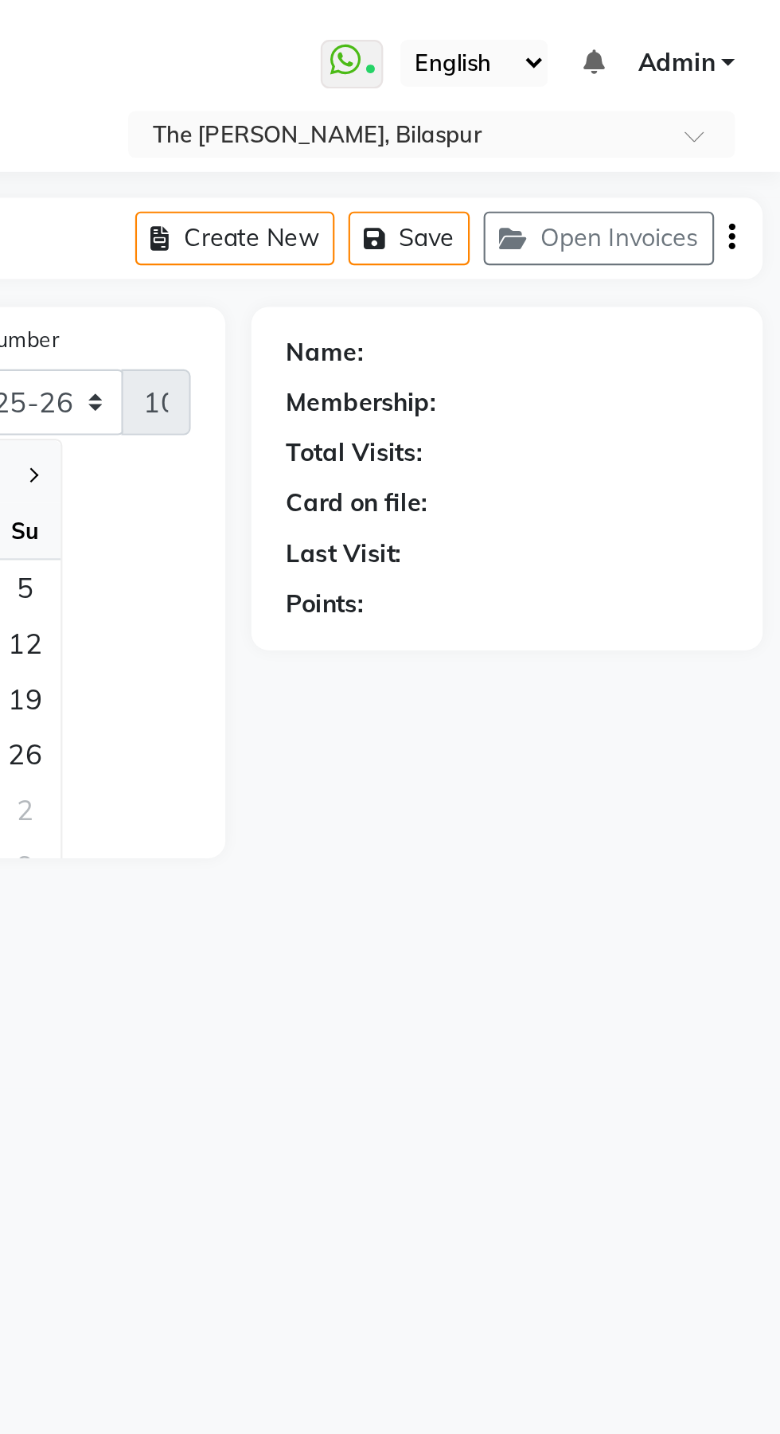
click at [702, 115] on button "Open Invoices" at bounding box center [697, 109] width 106 height 25
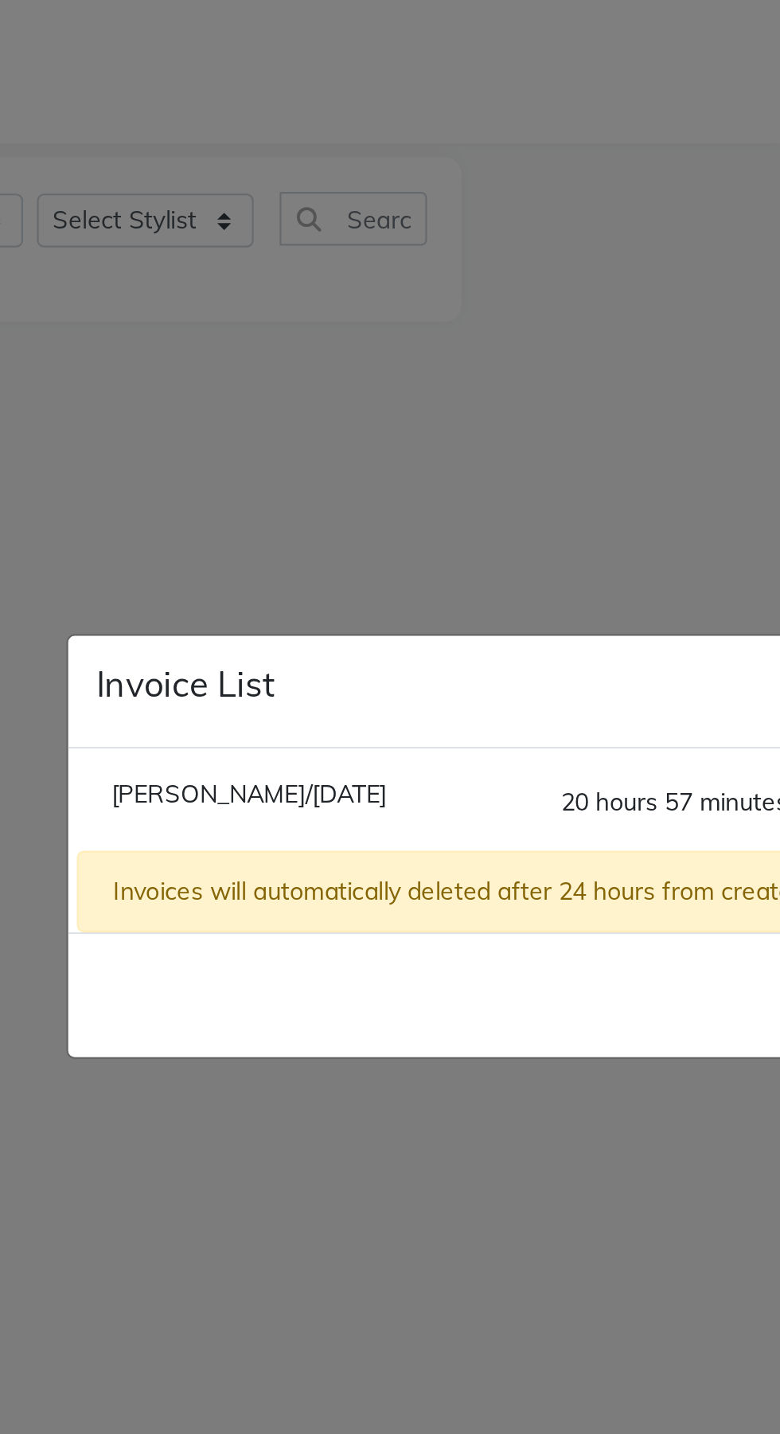
click at [274, 700] on span "[PERSON_NAME]/[DATE]" at bounding box center [275, 693] width 127 height 14
type input "7725069569"
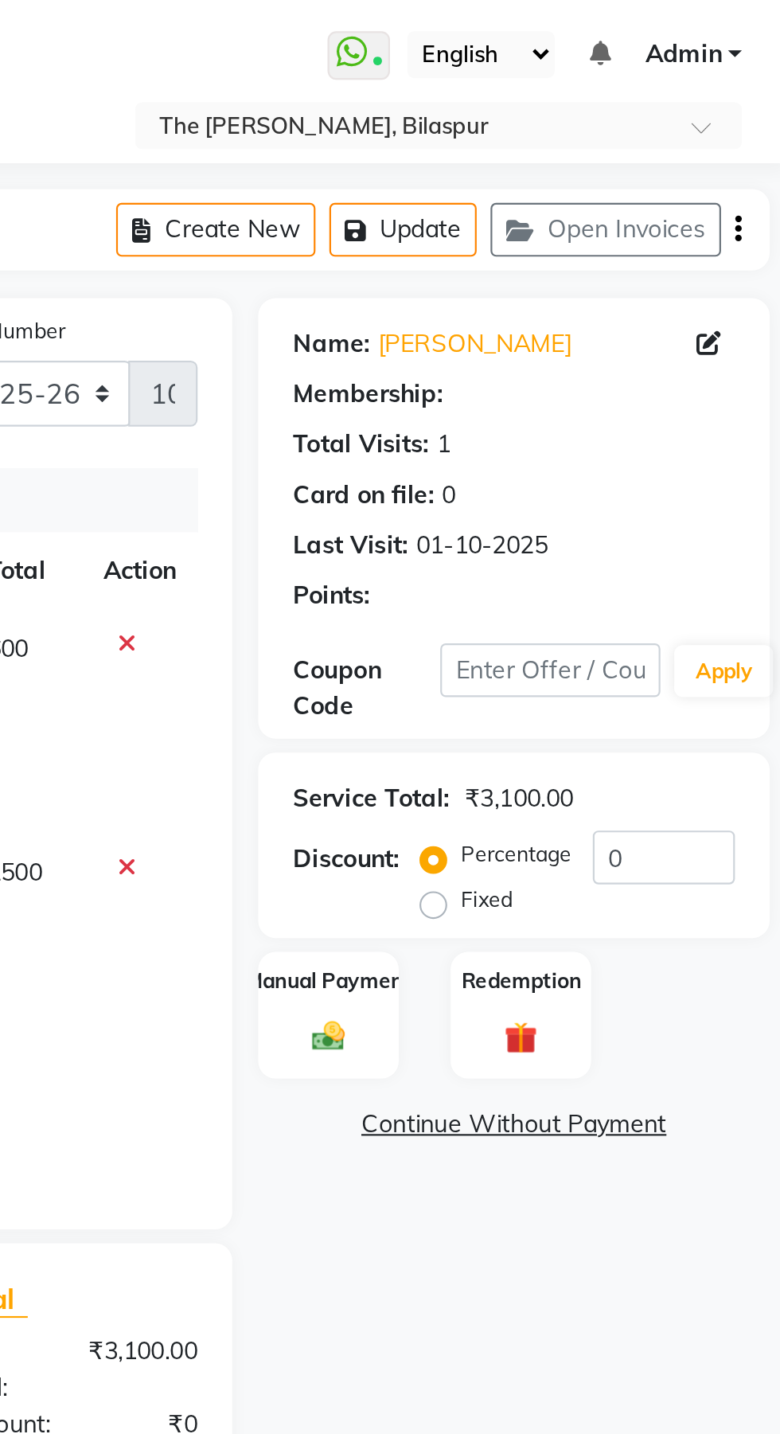
select select "1: Object"
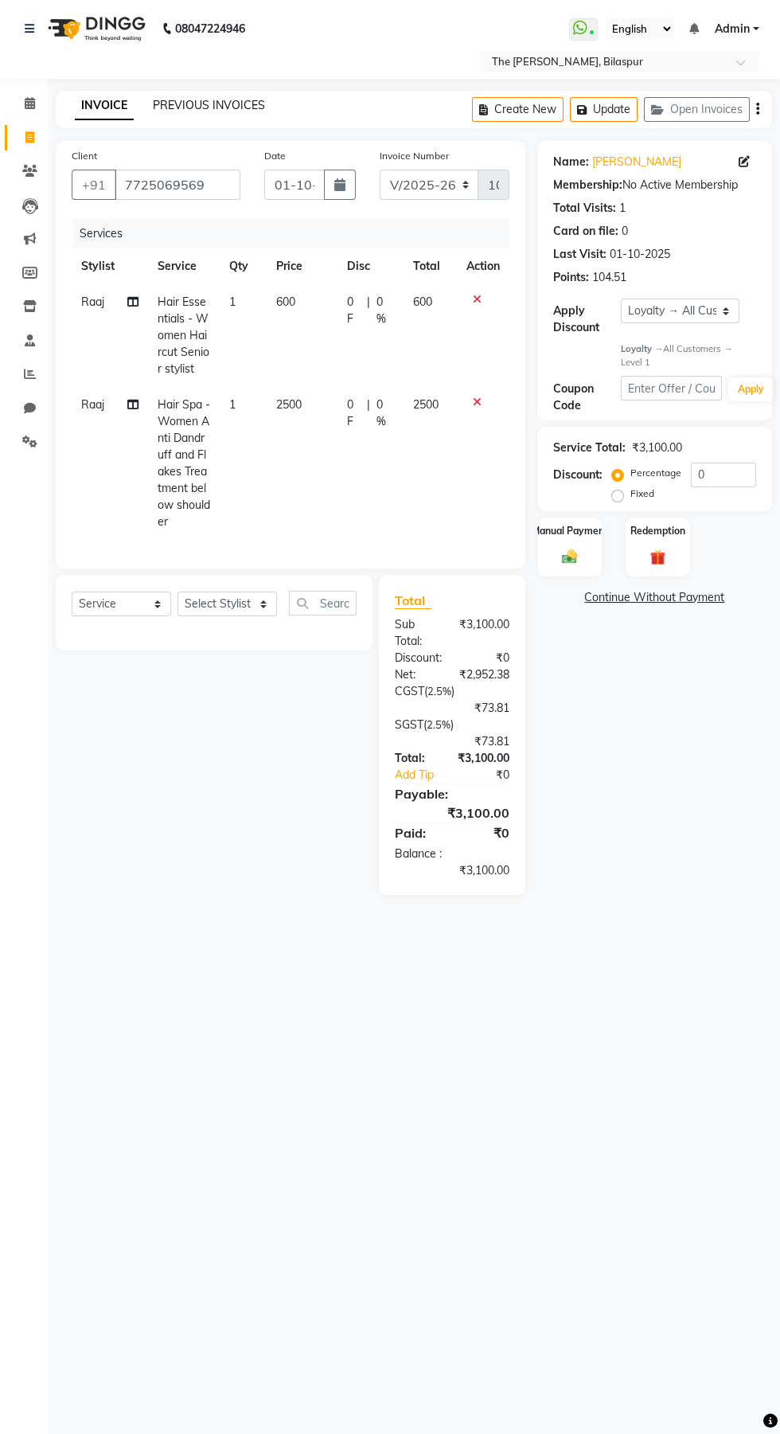
click at [218, 105] on link "PREVIOUS INVOICES" at bounding box center [209, 105] width 112 height 14
